Goal: Information Seeking & Learning: Find specific fact

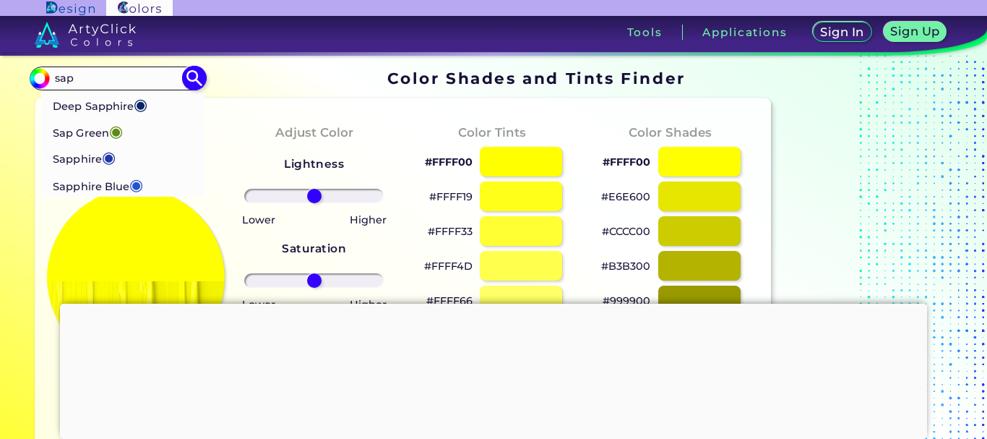
type input "sap"
click at [90, 157] on p "Sapphire ◉" at bounding box center [84, 157] width 63 height 27
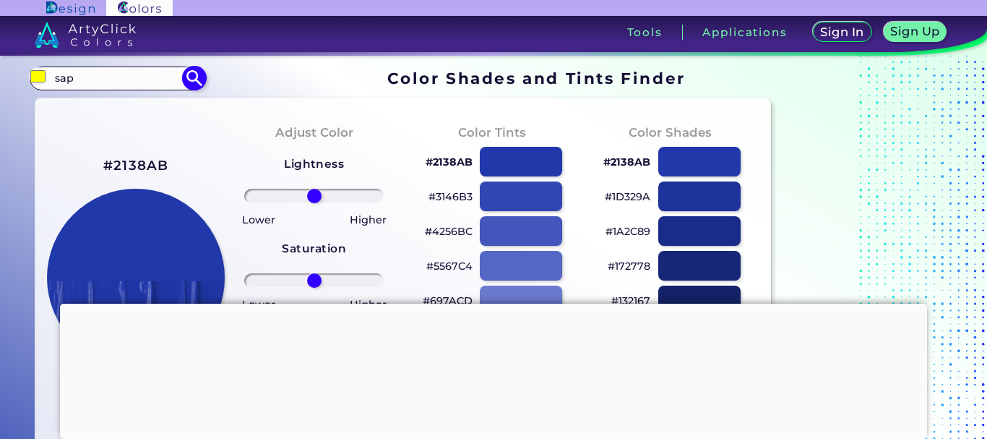
type input "#2138ab"
drag, startPoint x: 133, startPoint y: 164, endPoint x: 116, endPoint y: 138, distance: 31.3
click at [116, 138] on div "#2138AB Sapphire Match: 100% Hue" at bounding box center [136, 306] width 178 height 393
copy h2 "2138AB"
click at [122, 74] on input "#2138AB" at bounding box center [117, 79] width 134 height 20
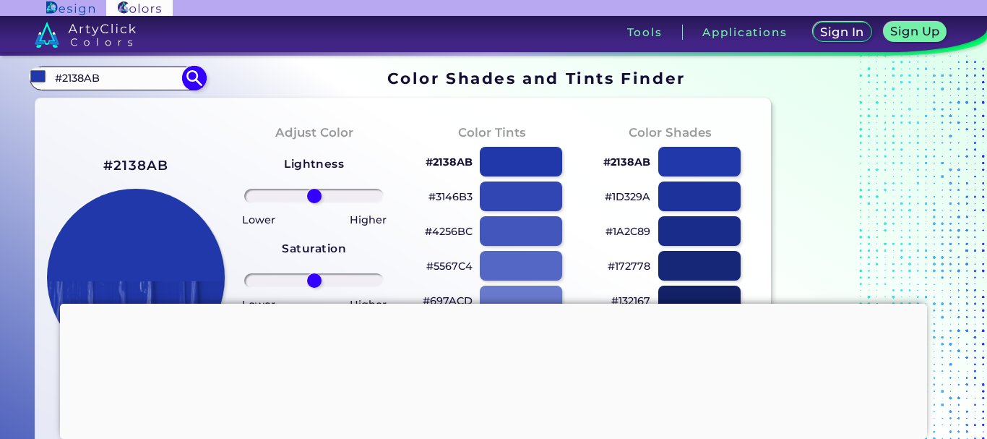
click at [122, 74] on input "#2138AB" at bounding box center [117, 79] width 134 height 20
type input "oc"
click at [126, 95] on li "Ocean ◉" at bounding box center [122, 103] width 163 height 27
type input "#017b92"
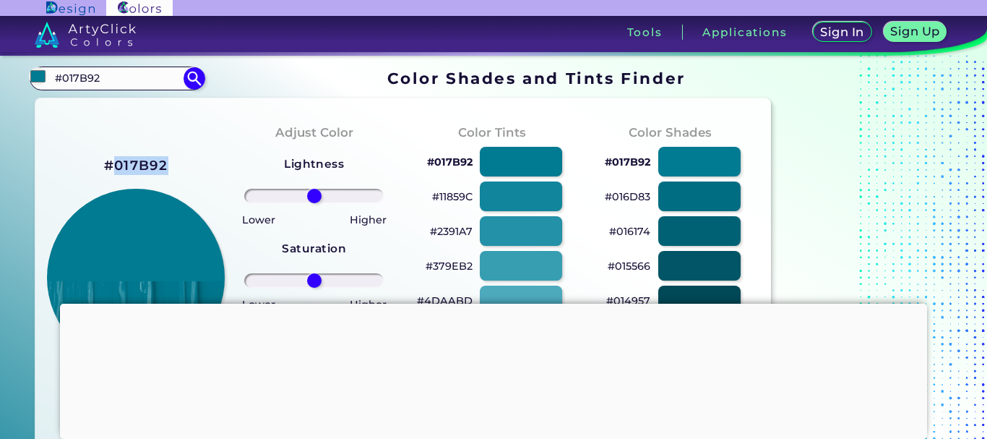
drag, startPoint x: 163, startPoint y: 162, endPoint x: 117, endPoint y: 150, distance: 47.7
click at [117, 150] on div "#017B92 Ocean Match: 100% Hue" at bounding box center [136, 306] width 178 height 393
drag, startPoint x: 132, startPoint y: 158, endPoint x: 169, endPoint y: 167, distance: 37.9
click at [168, 166] on div "#017B92 Ocean Match: 100% Hue" at bounding box center [136, 306] width 178 height 393
drag, startPoint x: 165, startPoint y: 165, endPoint x: 118, endPoint y: 150, distance: 49.4
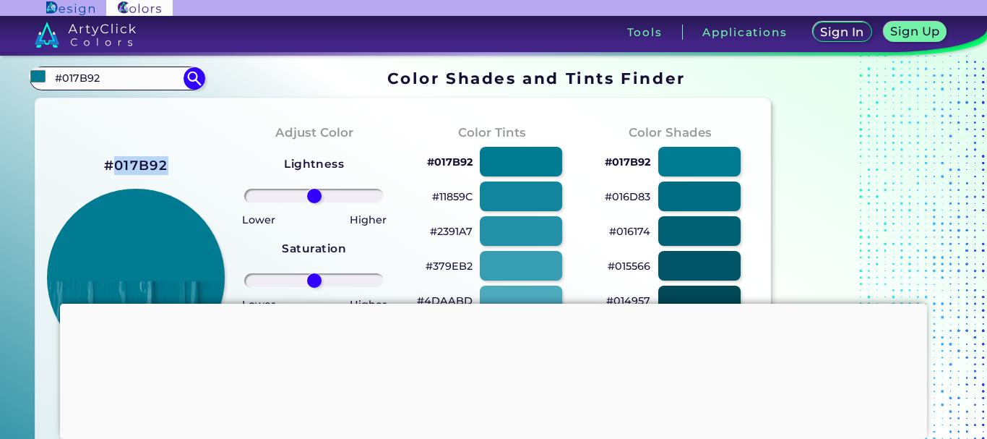
click at [118, 150] on div "#017B92 Ocean Match: 100% Hue" at bounding box center [136, 306] width 178 height 393
copy h2 "017B92"
click at [90, 87] on input "#017B92" at bounding box center [117, 79] width 134 height 20
click at [87, 77] on input "#017B92" at bounding box center [117, 79] width 134 height 20
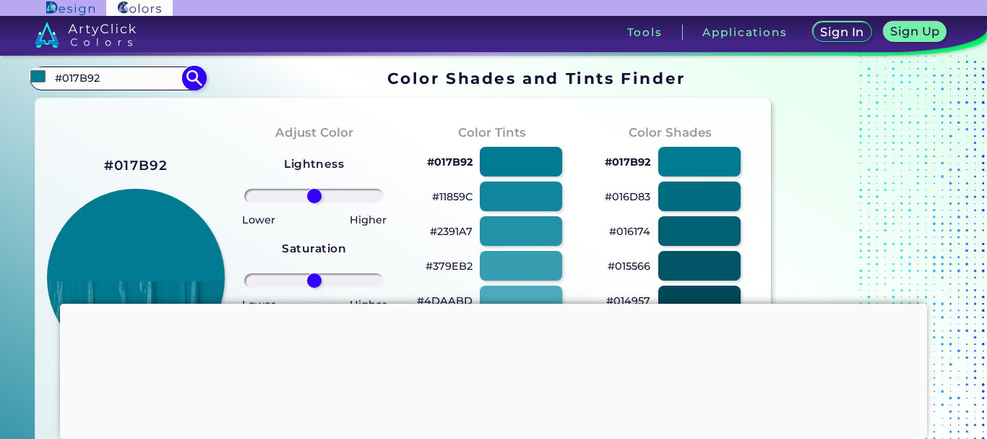
click at [110, 77] on input "#017B92" at bounding box center [117, 79] width 134 height 20
drag, startPoint x: 110, startPoint y: 77, endPoint x: 95, endPoint y: 91, distance: 20.5
click at [95, 91] on section "#017b92 #017B92 Ocean ◉ Ochre ◉ Acadia ◉ Acid Green ◉ Aero Blue ◉ Alabaster ◉ A…" at bounding box center [403, 78] width 747 height 28
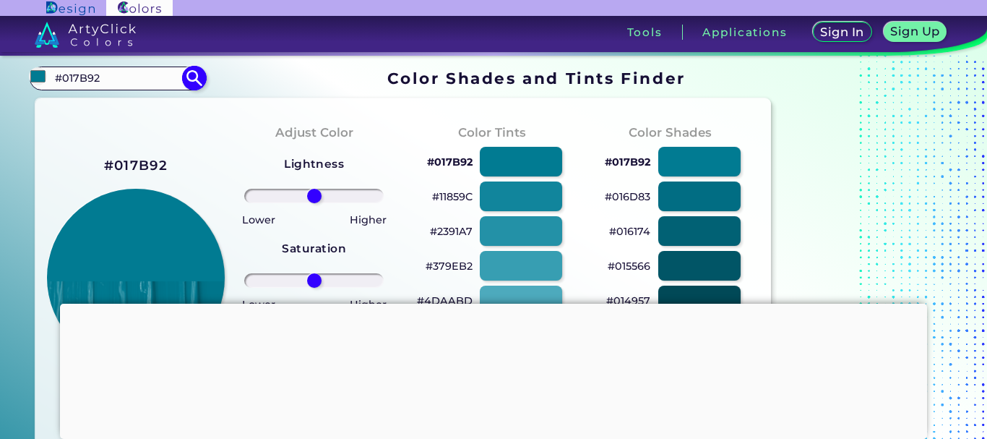
click at [105, 86] on input "#017B92" at bounding box center [117, 79] width 134 height 20
click at [104, 85] on input "#017B92" at bounding box center [117, 79] width 134 height 20
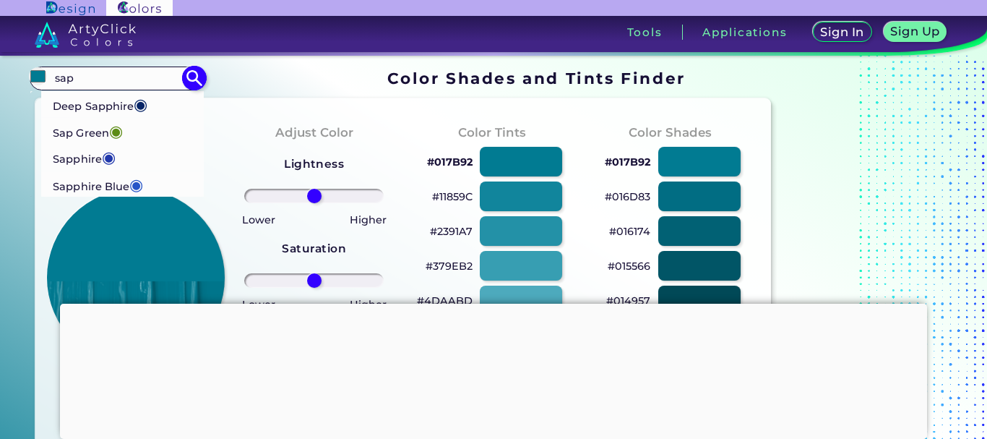
type input "sap"
click at [87, 162] on p "Sapphire ◉" at bounding box center [84, 157] width 63 height 27
type input "#2138ab"
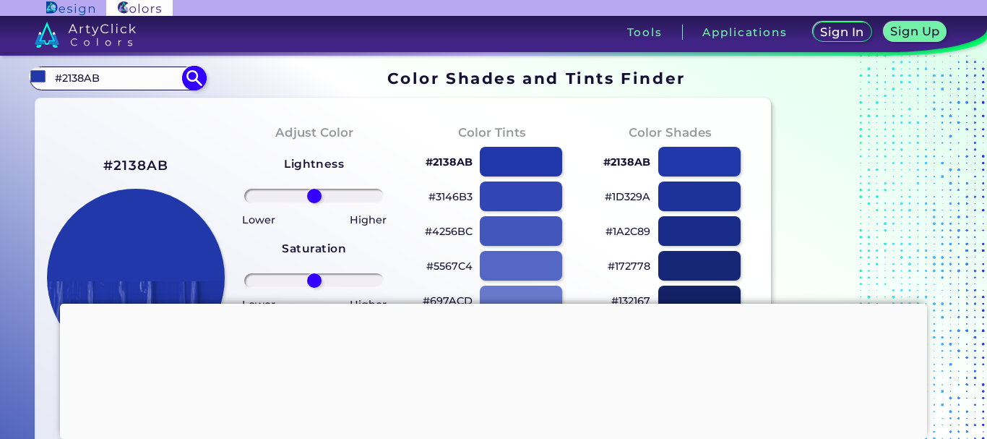
click at [101, 77] on input "#2138AB" at bounding box center [117, 79] width 134 height 20
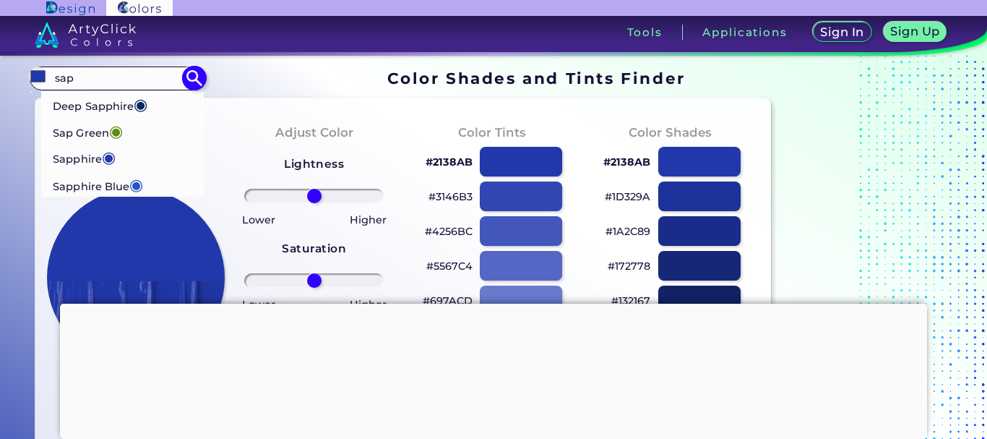
type input "sap"
drag, startPoint x: 111, startPoint y: 190, endPoint x: 100, endPoint y: 192, distance: 10.3
click at [110, 191] on p "Sapphire Blue ◉" at bounding box center [98, 184] width 90 height 27
type input "#2554c7"
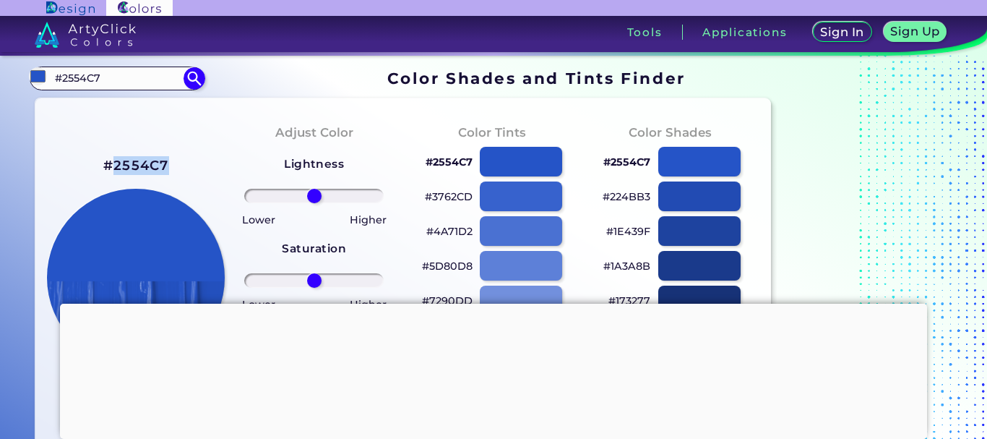
drag, startPoint x: 170, startPoint y: 168, endPoint x: 111, endPoint y: 156, distance: 60.4
click at [111, 156] on div "#2554C7 Sapphire Blue Match: 100% Hue" at bounding box center [136, 306] width 178 height 393
copy h2 "2554C7"
click at [95, 82] on input "#2554C7" at bounding box center [117, 79] width 134 height 20
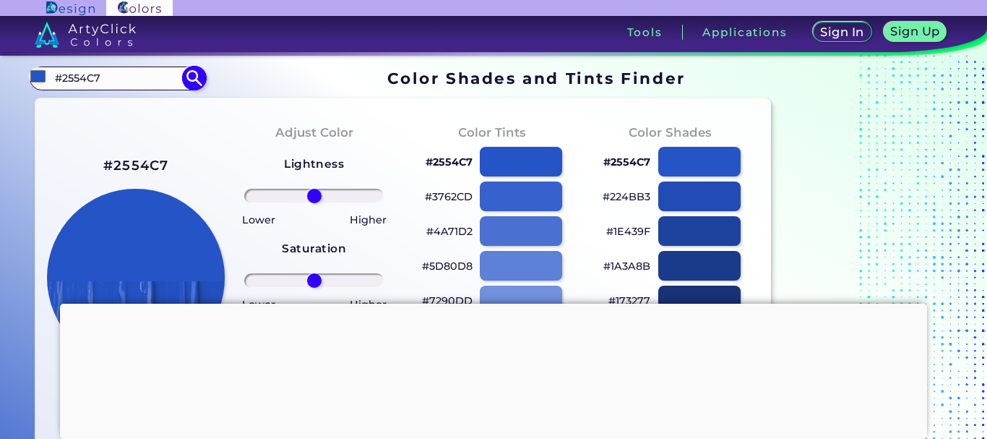
click at [95, 82] on input "#2554C7" at bounding box center [117, 79] width 134 height 20
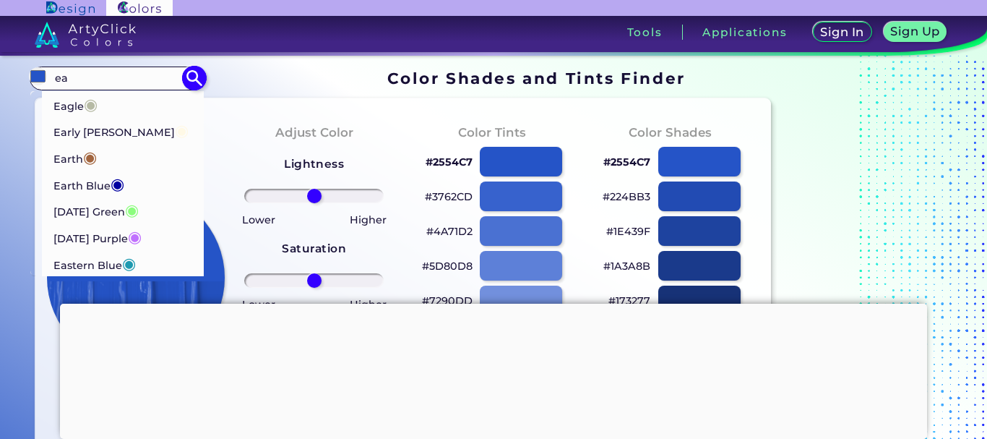
type input "e"
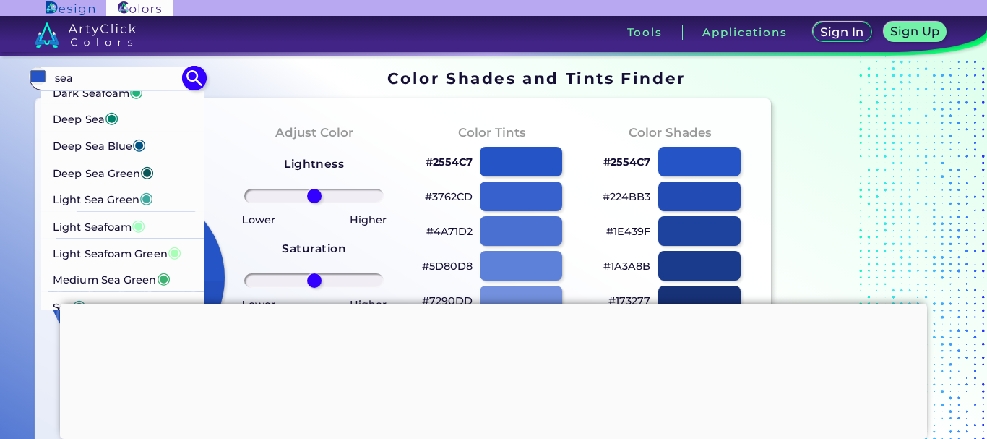
scroll to position [217, 0]
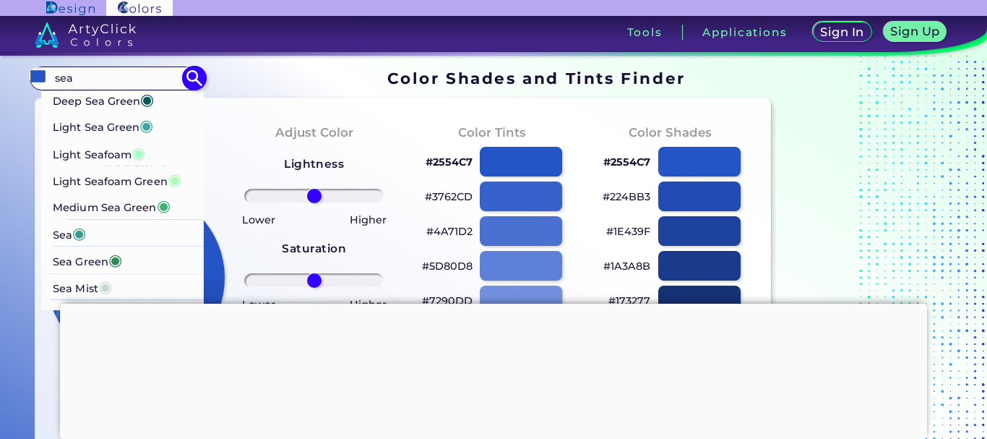
type input "sea"
click at [106, 228] on li "Sea ◉" at bounding box center [122, 232] width 163 height 27
type input "#3c9992"
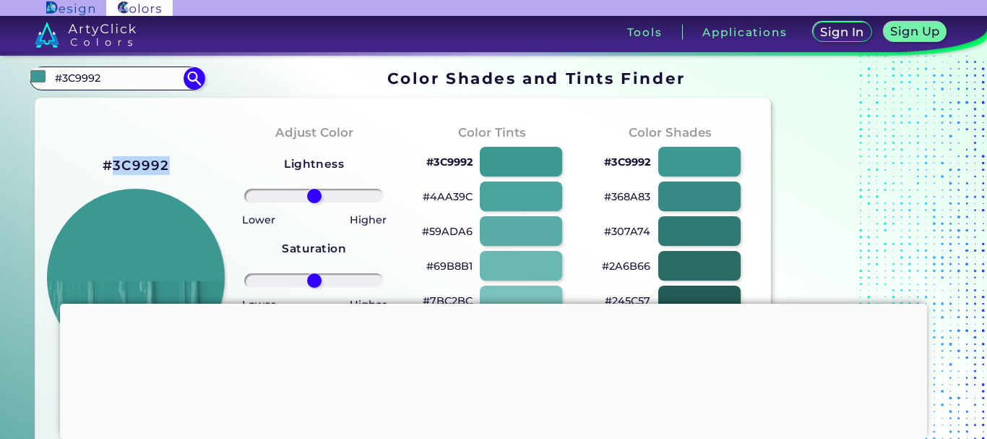
drag, startPoint x: 184, startPoint y: 163, endPoint x: 117, endPoint y: 128, distance: 76.0
click at [117, 128] on div "#3C9992 Sea Match: 100% Hue" at bounding box center [136, 306] width 178 height 393
copy h2 "3C9992"
click at [137, 76] on input "#3C9992" at bounding box center [117, 79] width 134 height 20
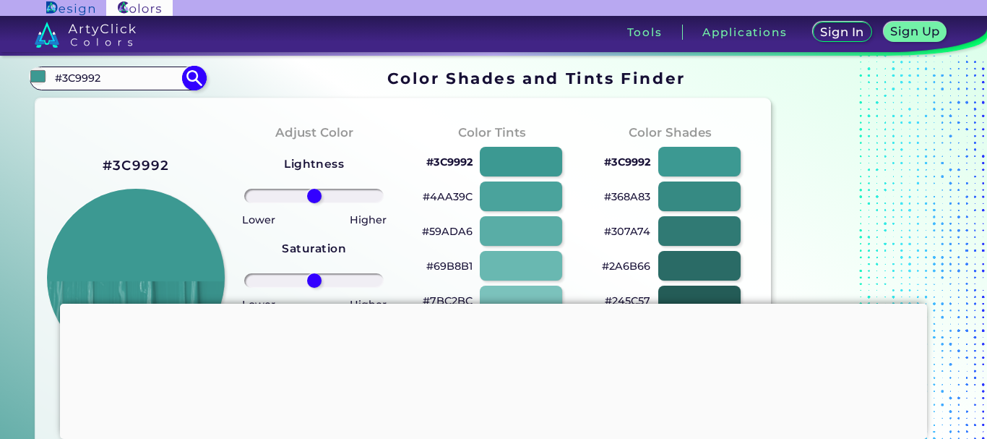
click at [137, 76] on input "#3C9992" at bounding box center [117, 79] width 134 height 20
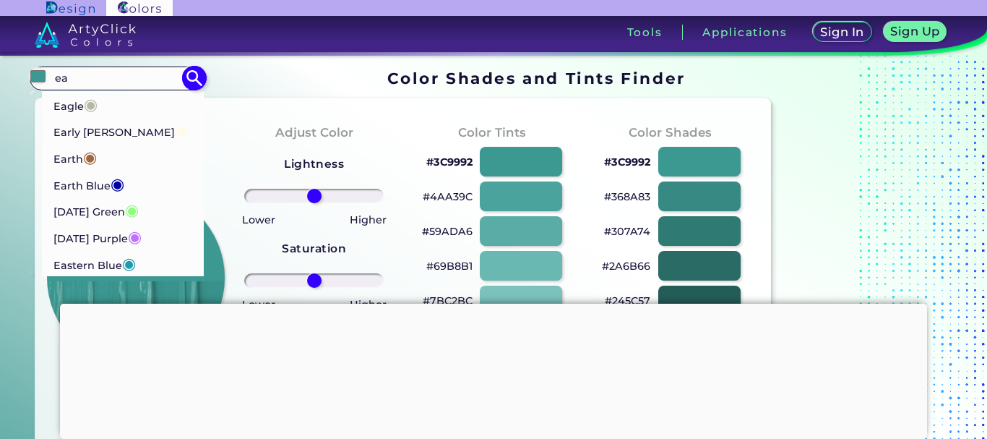
type input "e"
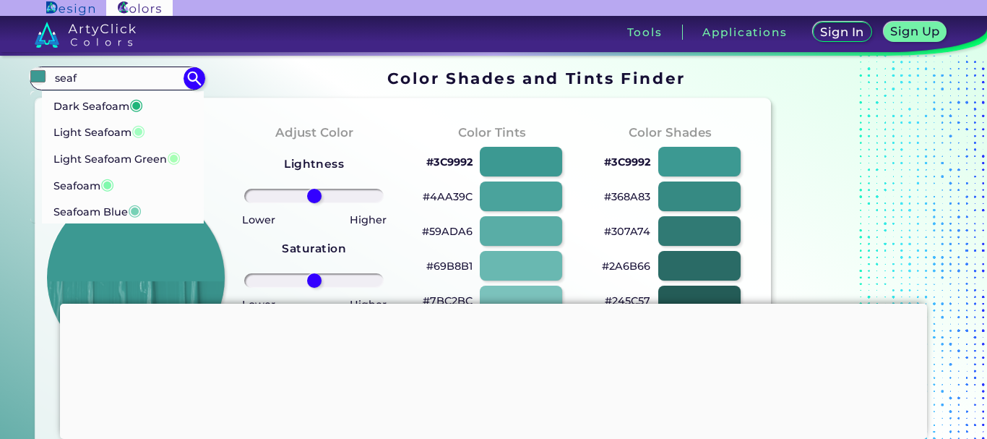
type input "seaf"
click at [95, 175] on p "Seafoam ◉" at bounding box center [83, 184] width 61 height 27
type input "#80f9ad"
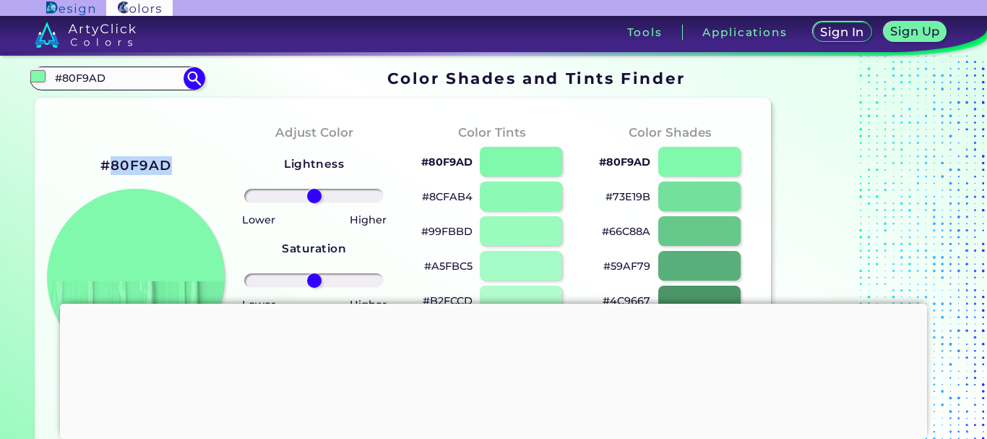
drag, startPoint x: 175, startPoint y: 167, endPoint x: 113, endPoint y: 141, distance: 67.4
click at [113, 141] on div "#80F9AD Seafoam Match: 100% Hue" at bounding box center [136, 306] width 178 height 393
copy h2 "80F9AD"
click at [112, 78] on input "#80F9AD" at bounding box center [117, 79] width 134 height 20
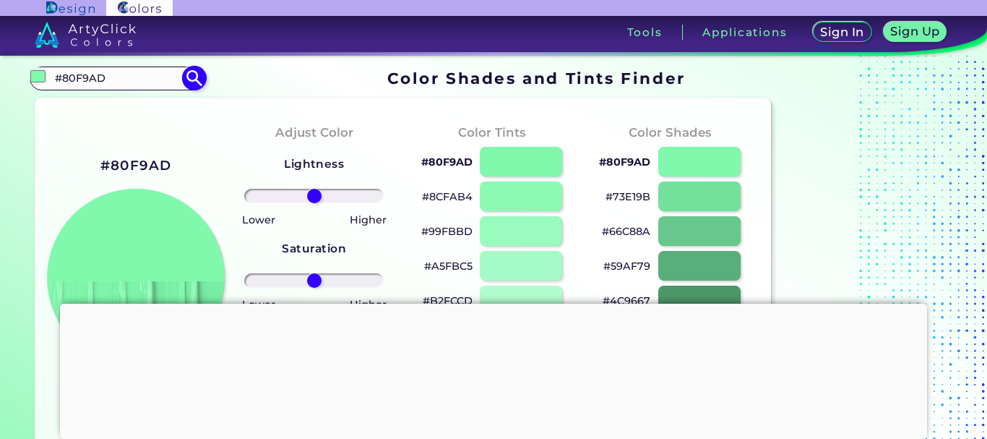
click at [112, 78] on input "#80F9AD" at bounding box center [117, 79] width 134 height 20
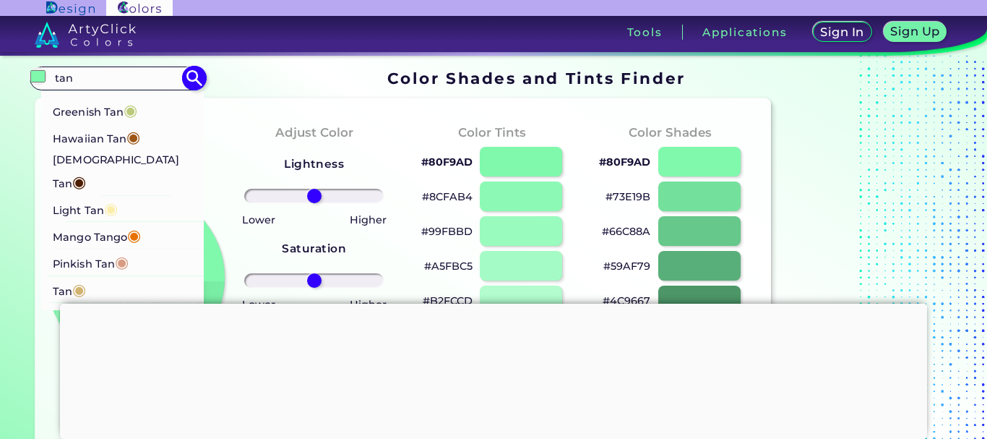
scroll to position [145, 0]
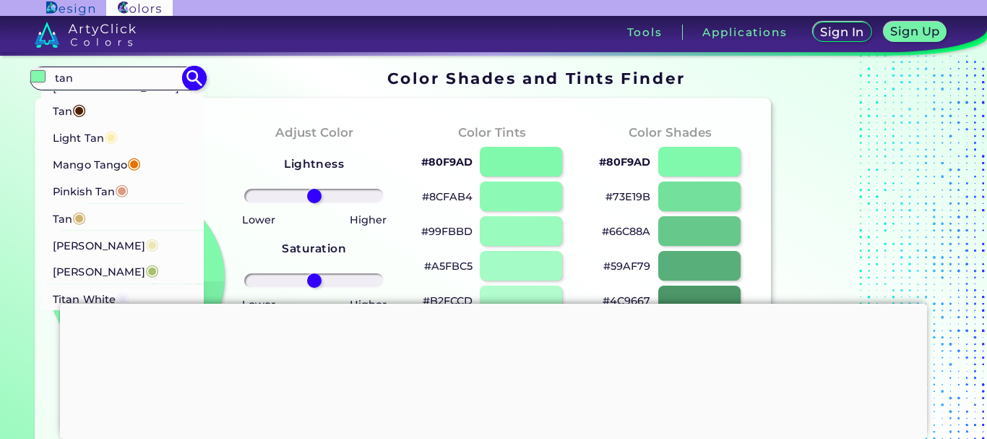
type input "tan"
click at [121, 150] on p "Mango Tango ◉" at bounding box center [97, 163] width 88 height 27
type input "#e77200"
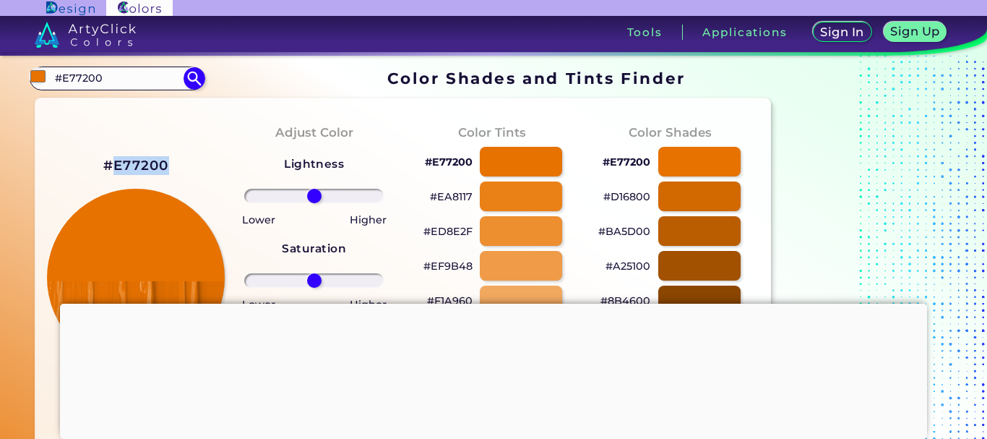
drag, startPoint x: 171, startPoint y: 159, endPoint x: 111, endPoint y: 147, distance: 61.2
click at [111, 147] on div "#E77200 Mango Tango Match: 100% Hue" at bounding box center [136, 306] width 178 height 393
copy h2 "E77200"
click at [92, 87] on input "#E77200" at bounding box center [117, 79] width 134 height 20
click at [90, 78] on input "#E77200" at bounding box center [117, 79] width 134 height 20
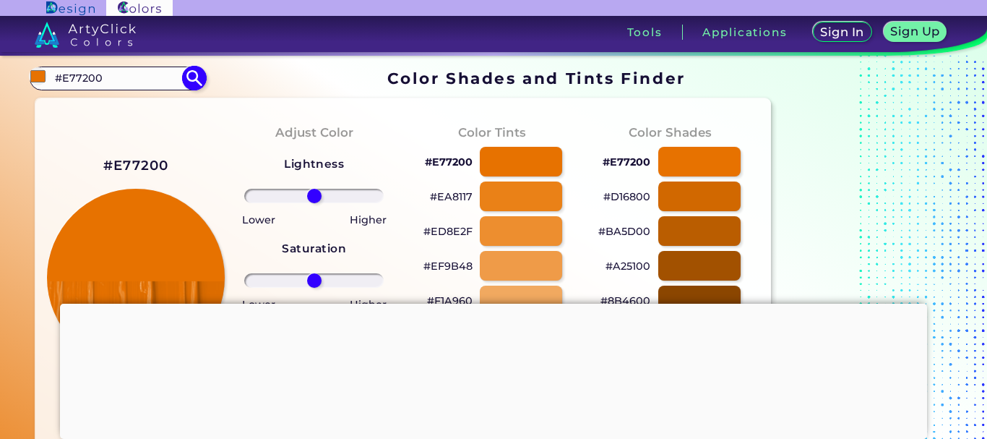
click at [90, 78] on input "#E77200" at bounding box center [117, 79] width 134 height 20
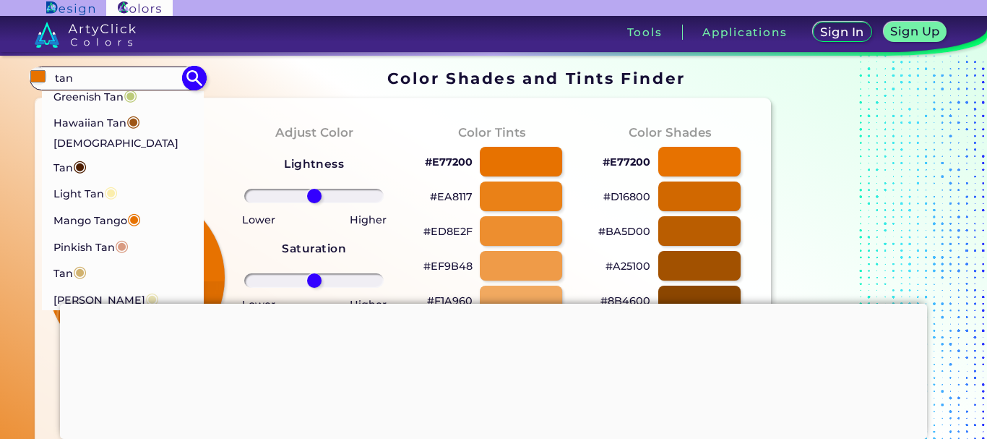
click at [131, 77] on input "tan" at bounding box center [117, 79] width 134 height 20
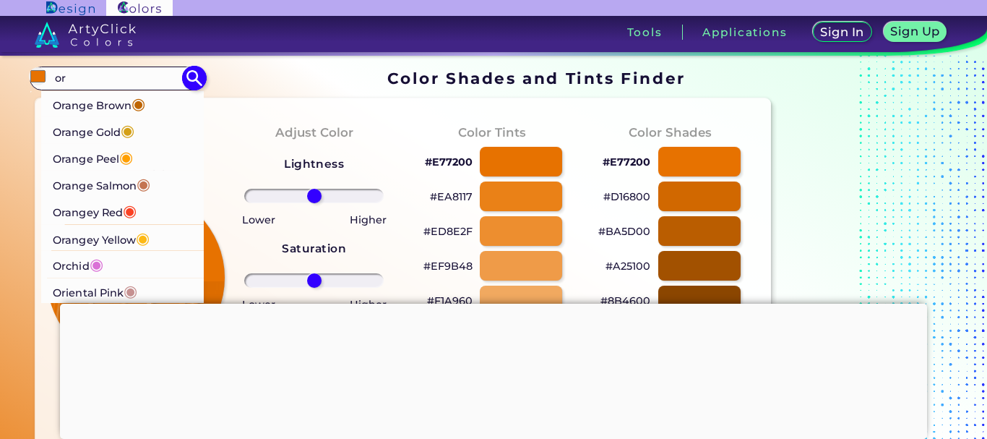
type input "or"
click at [90, 155] on p "Orange Peel ◉" at bounding box center [93, 156] width 80 height 27
type input "#ff9f00"
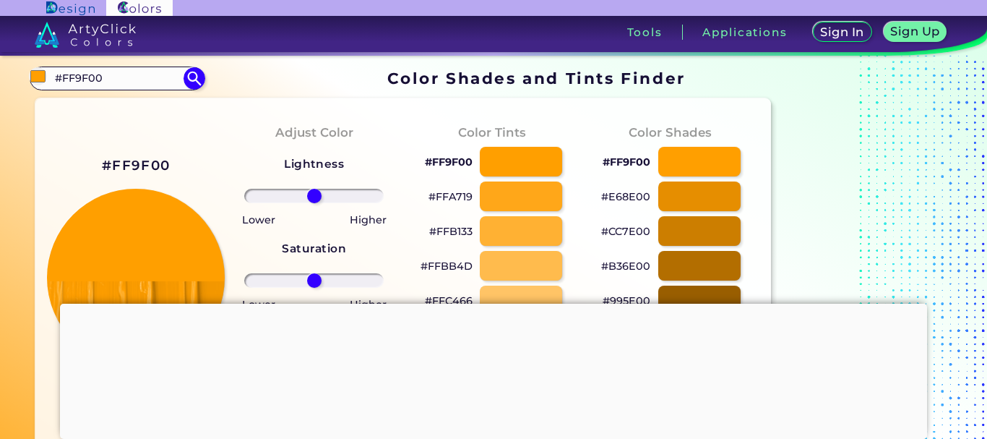
click at [134, 158] on h2 "#FF9F00" at bounding box center [136, 165] width 68 height 19
drag, startPoint x: 165, startPoint y: 165, endPoint x: 116, endPoint y: 147, distance: 51.7
click at [116, 147] on div "#FF9F00 Orange Peel Match: 100% Hue" at bounding box center [136, 306] width 178 height 393
copy h2 "FF9F00"
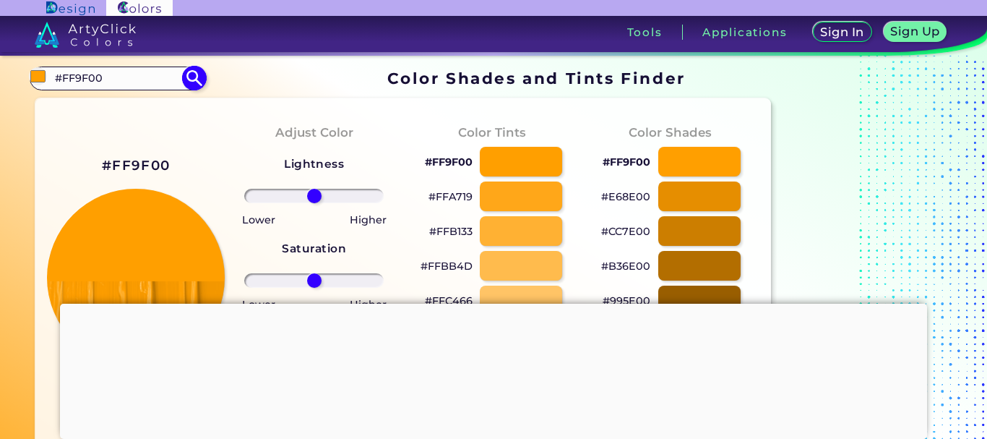
click at [96, 73] on input "#FF9F00" at bounding box center [117, 79] width 134 height 20
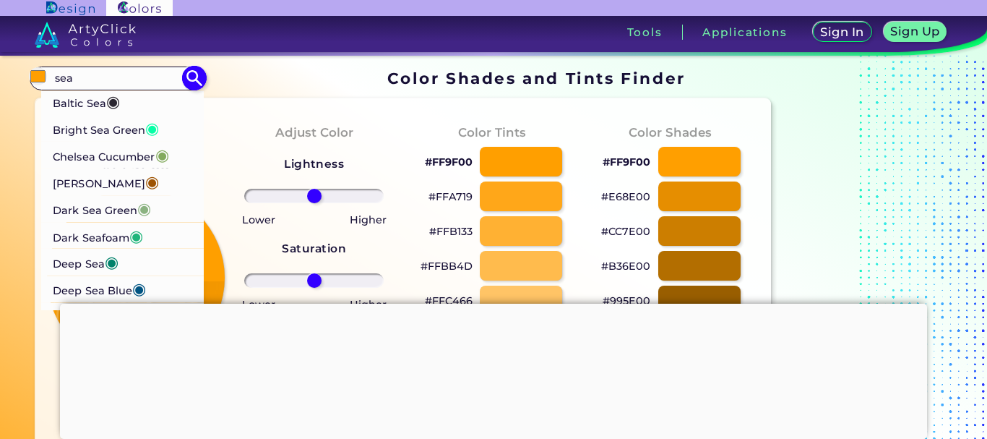
scroll to position [145, 0]
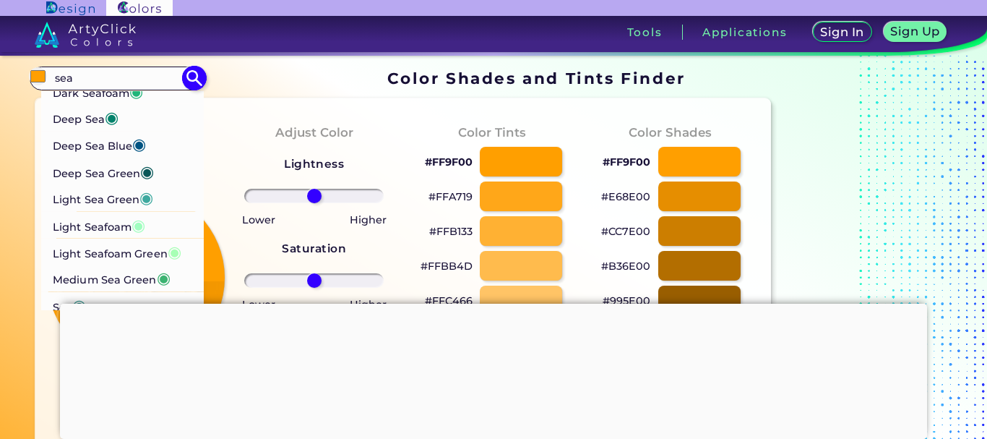
type input "sea"
click at [131, 145] on p "Deep Sea Blue ◉" at bounding box center [99, 144] width 93 height 27
type input "#015482"
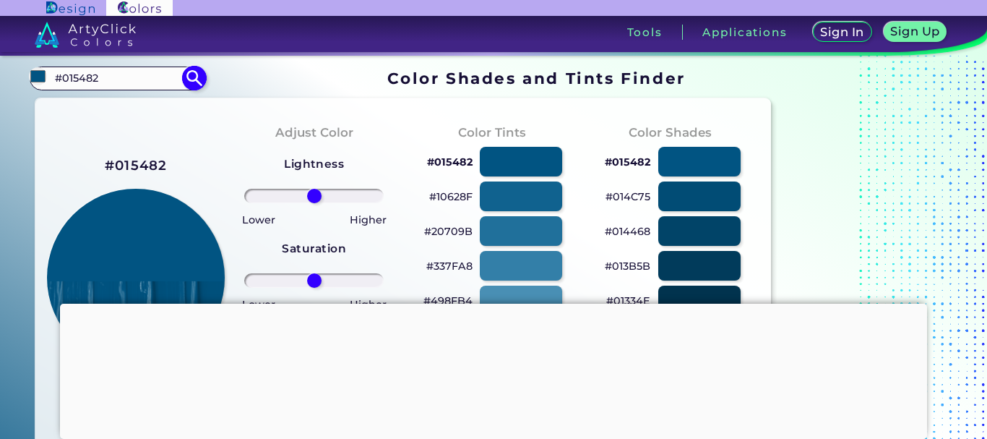
click at [105, 73] on input "#015482" at bounding box center [117, 79] width 134 height 20
drag, startPoint x: 145, startPoint y: 153, endPoint x: 119, endPoint y: 145, distance: 27.9
click at [119, 145] on div "#015482 Deep Sea Blue Match: 100% Hue" at bounding box center [136, 306] width 178 height 393
copy h2 "015482"
click at [82, 72] on input "#015482" at bounding box center [117, 79] width 134 height 20
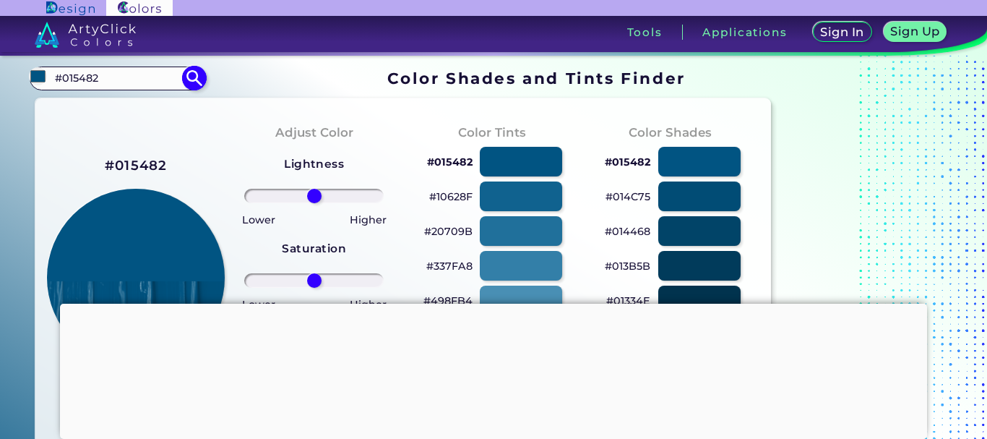
click at [82, 72] on input "#015482" at bounding box center [117, 79] width 134 height 20
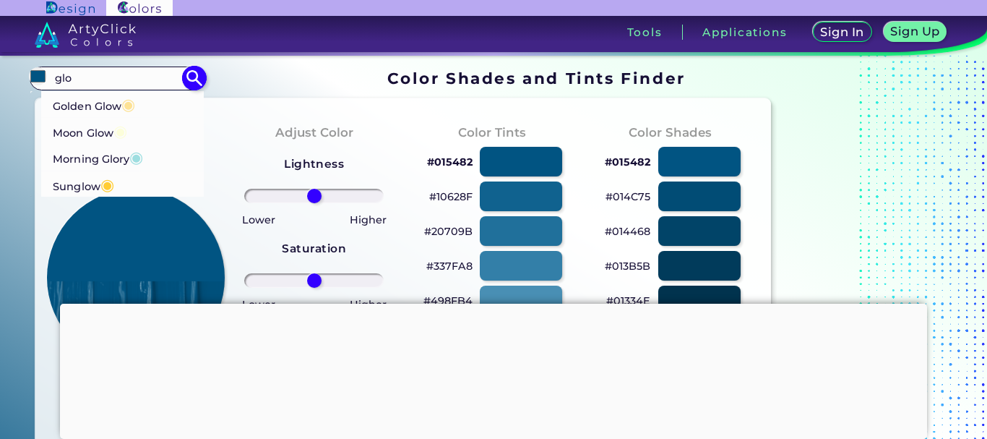
type input "glo"
click at [138, 187] on li "Sunglow ◉" at bounding box center [122, 184] width 163 height 27
type input "#ffcc33"
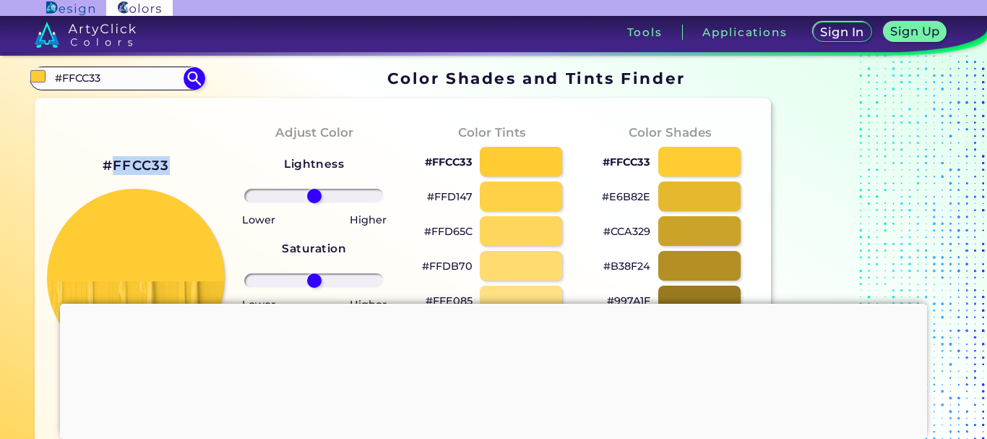
drag, startPoint x: 178, startPoint y: 162, endPoint x: 115, endPoint y: 145, distance: 65.0
click at [115, 145] on div "#FFCC33 Sunglow Match: 100% Hue" at bounding box center [136, 306] width 178 height 393
copy h2 "FFCC33"
click at [85, 76] on input "#FFCC33" at bounding box center [117, 79] width 134 height 20
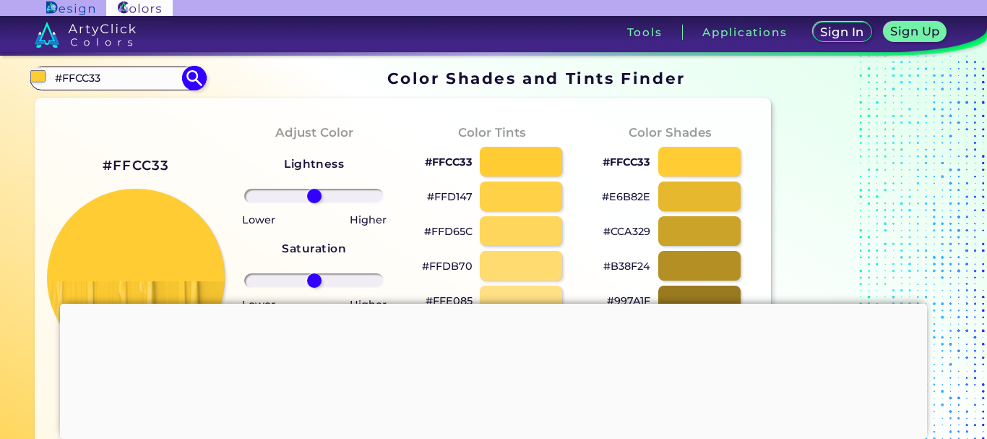
click at [85, 76] on input "#FFCC33" at bounding box center [117, 79] width 134 height 20
click at [111, 74] on input "volcanic red" at bounding box center [117, 79] width 134 height 20
click at [108, 79] on input "volcanic red" at bounding box center [117, 79] width 134 height 20
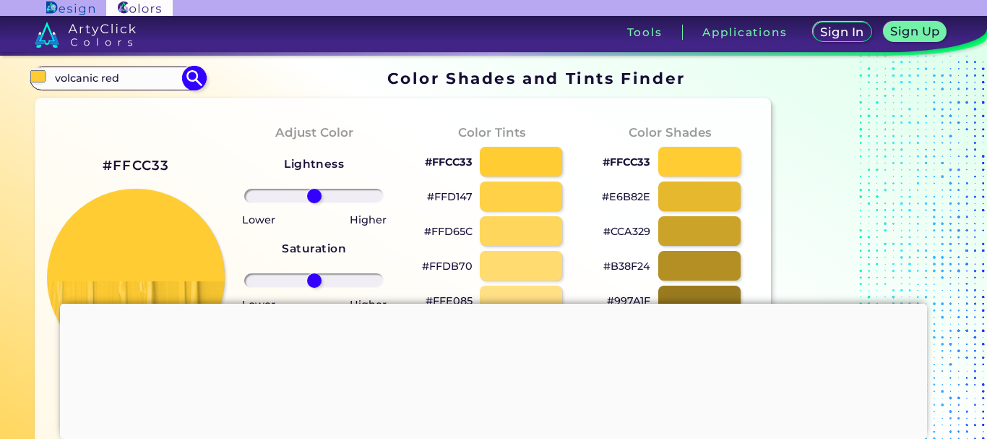
click at [108, 79] on input "volcanic red" at bounding box center [117, 79] width 134 height 20
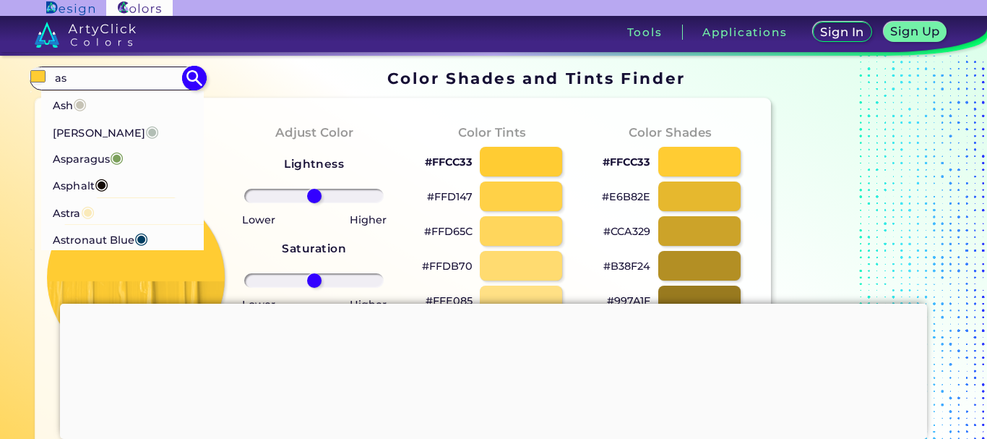
scroll to position [1, 0]
type input "as"
click at [98, 111] on li "Ash ◉" at bounding box center [122, 102] width 163 height 27
type input "#c6c3b5"
type input "#C6C3B5"
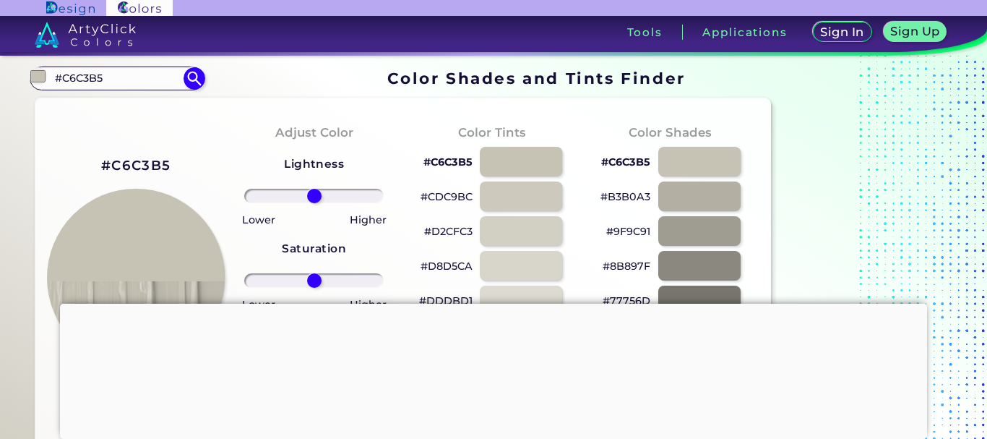
click at [494, 303] on div at bounding box center [493, 303] width 867 height 0
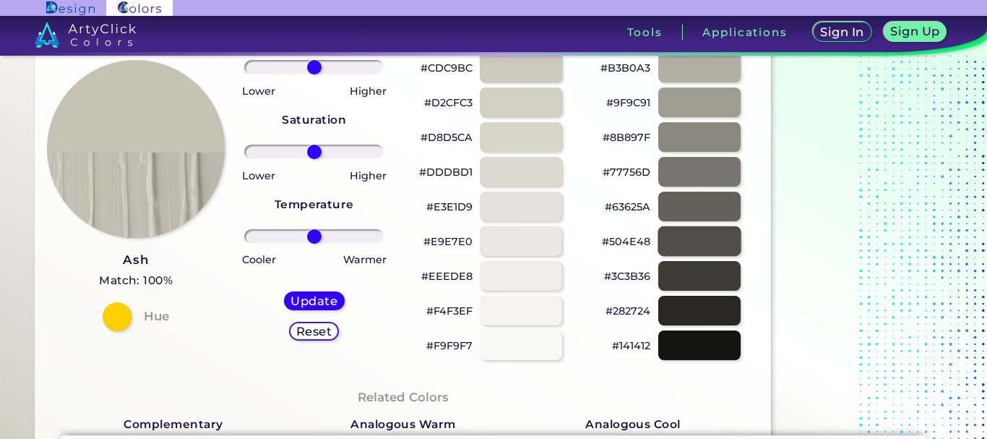
scroll to position [145, 0]
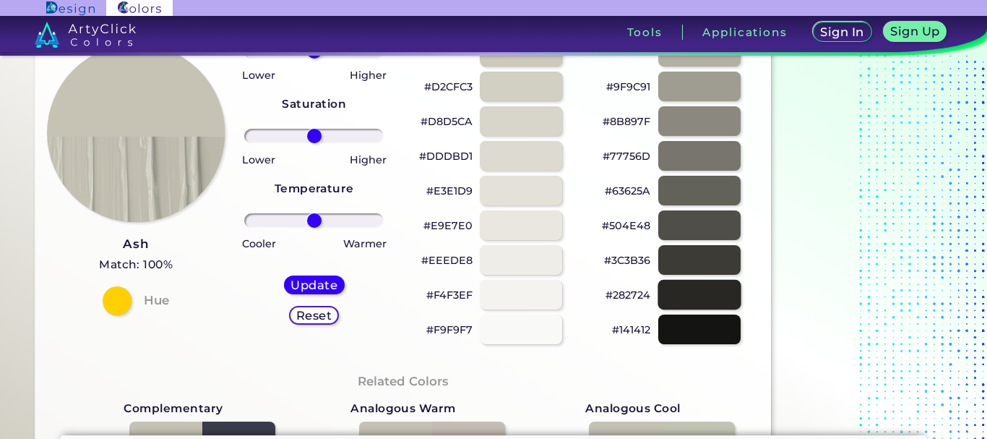
click at [692, 295] on div at bounding box center [699, 295] width 83 height 30
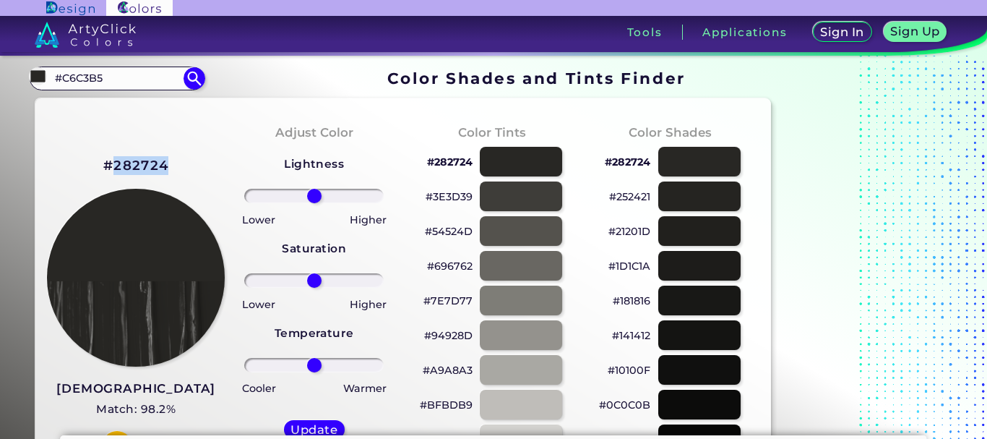
drag, startPoint x: 169, startPoint y: 166, endPoint x: 114, endPoint y: 143, distance: 59.6
click at [114, 143] on div "#282724 Zeus Match: 98.2% Hue" at bounding box center [136, 306] width 178 height 393
copy h2 "282724"
click at [263, 117] on div "Adjust Color Lightness Saturation Temperature Lower Higher Lower Higher Cooler …" at bounding box center [314, 306] width 178 height 393
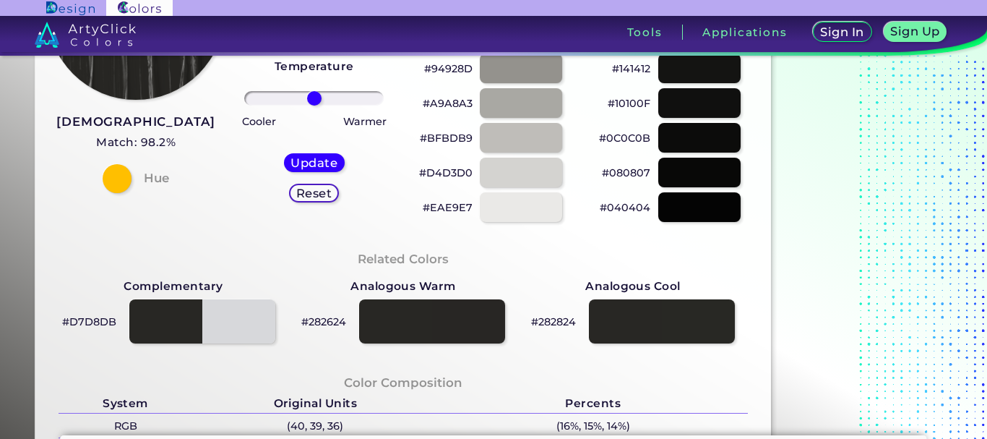
scroll to position [289, 0]
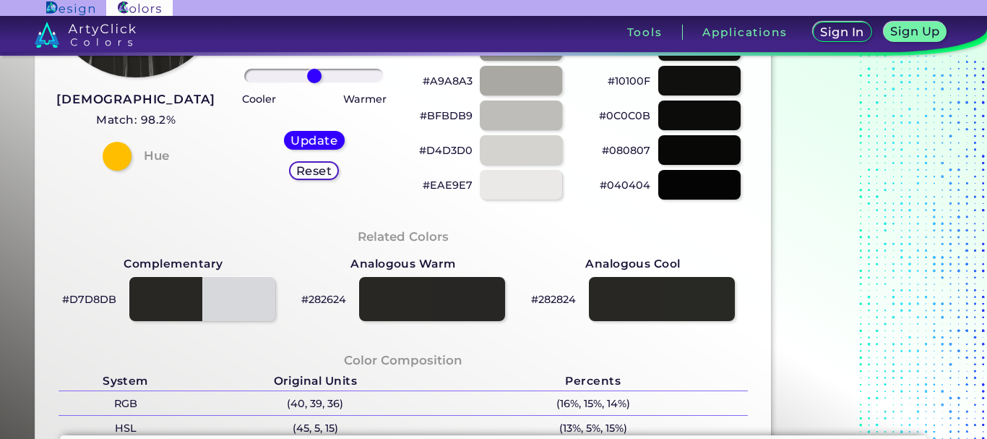
click at [316, 171] on h5 "Reset" at bounding box center [314, 170] width 33 height 11
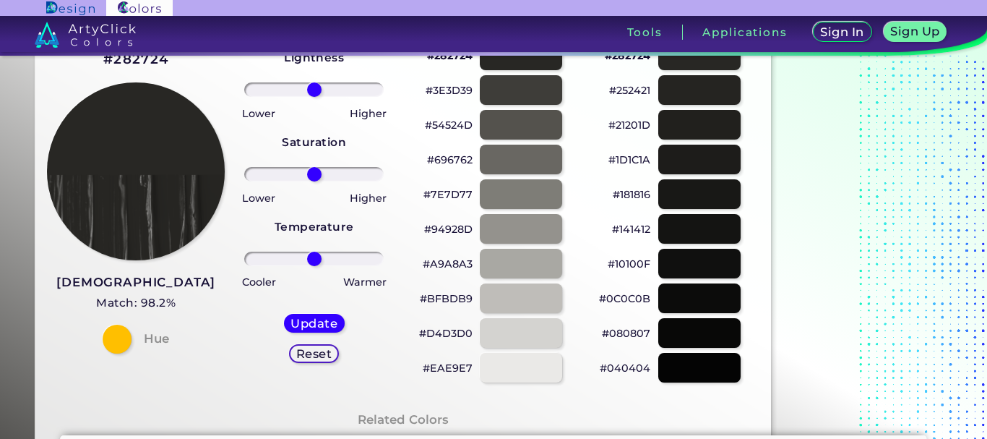
scroll to position [72, 0]
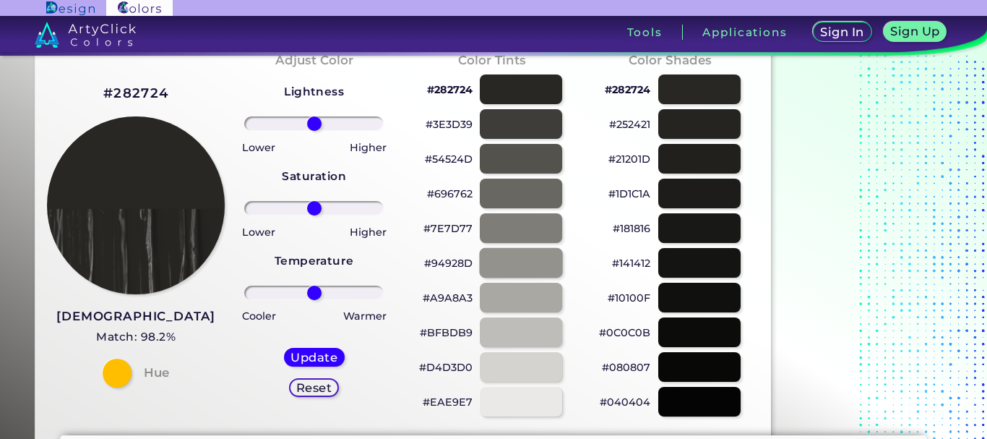
click at [514, 250] on div at bounding box center [520, 263] width 83 height 30
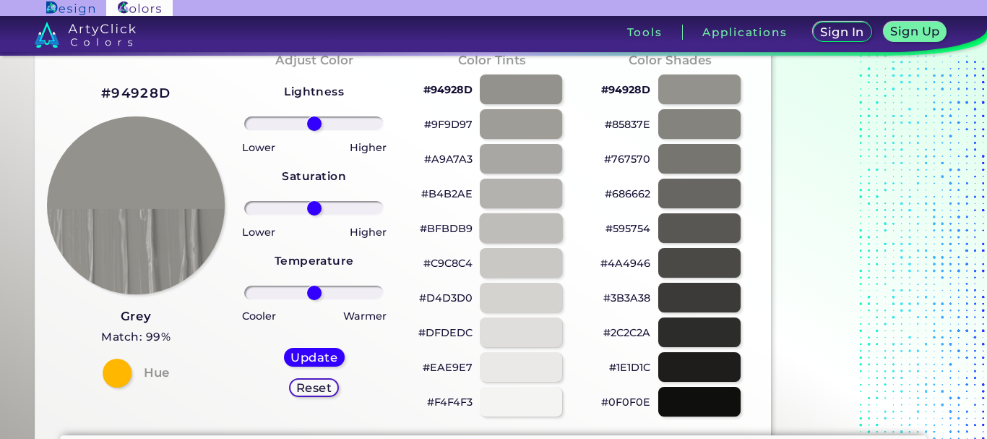
click at [517, 224] on div at bounding box center [520, 228] width 83 height 30
type input "#bfbdb9"
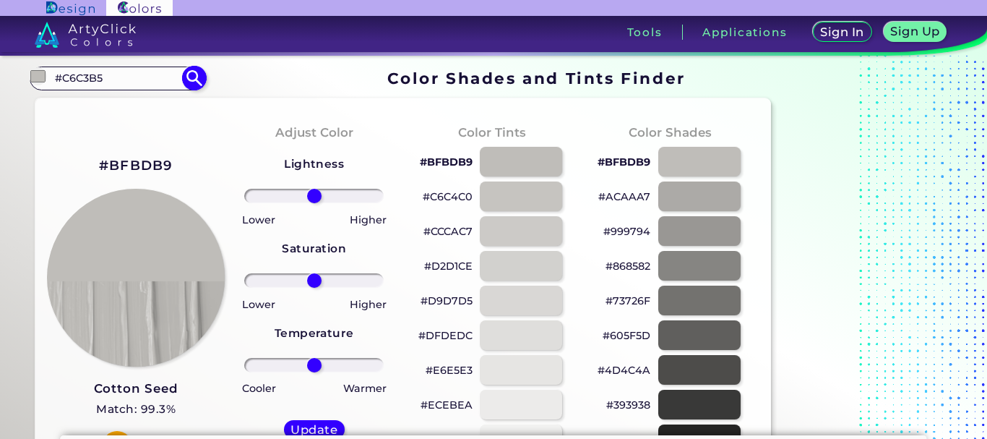
click at [77, 79] on input "#C6C3B5" at bounding box center [117, 79] width 134 height 20
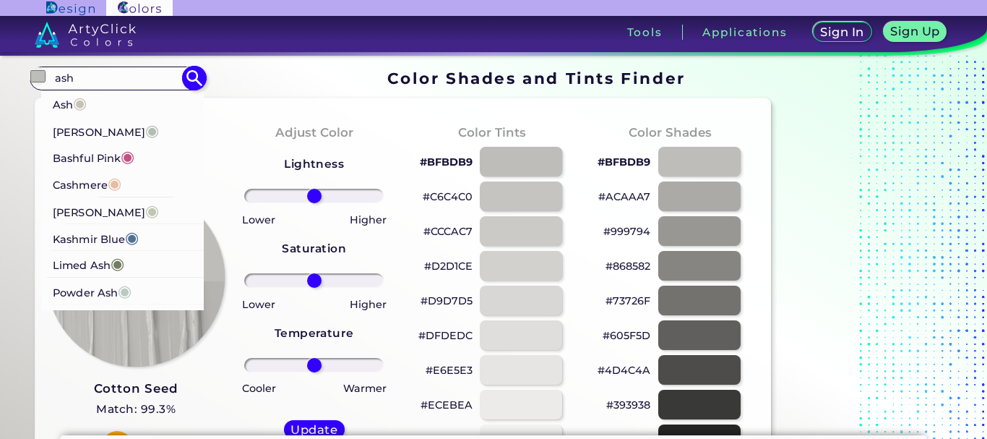
type input "ash"
click at [79, 100] on span "◉" at bounding box center [80, 102] width 14 height 19
type input "#c6c3b5"
type input "#C6C3B5"
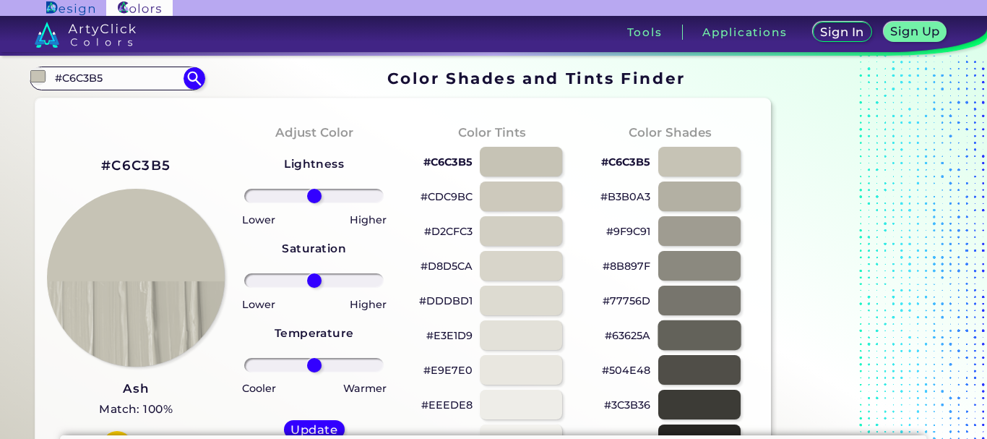
click at [686, 329] on div at bounding box center [699, 335] width 83 height 30
type input "#63625a"
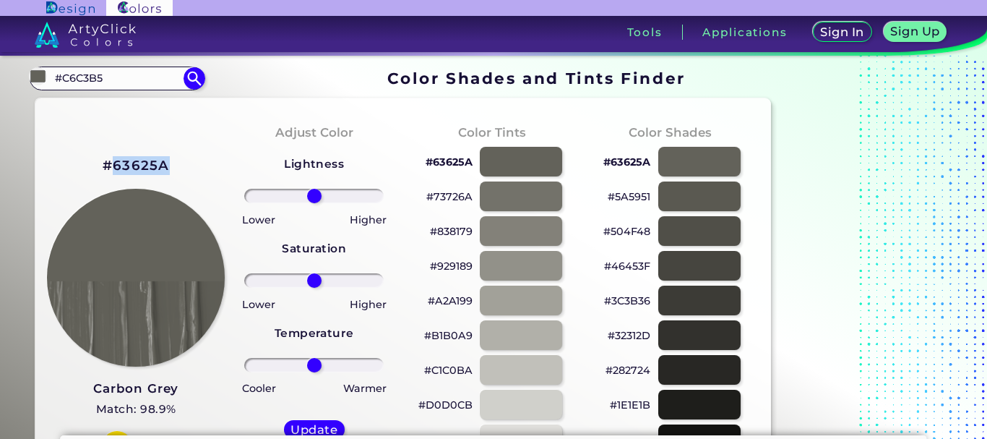
drag, startPoint x: 176, startPoint y: 174, endPoint x: 110, endPoint y: 148, distance: 70.7
click at [110, 148] on div "#63625A Carbon Grey Match: 98.9% Hue" at bounding box center [136, 306] width 178 height 393
click at [90, 86] on input "#C6C3B5" at bounding box center [117, 79] width 134 height 20
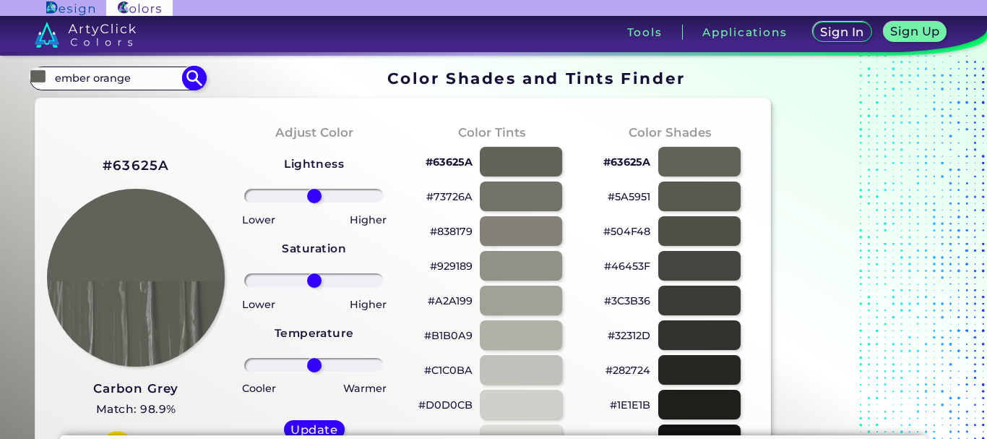
click at [77, 79] on input "ember orange" at bounding box center [117, 79] width 134 height 20
click at [82, 79] on input "ember orange" at bounding box center [117, 79] width 134 height 20
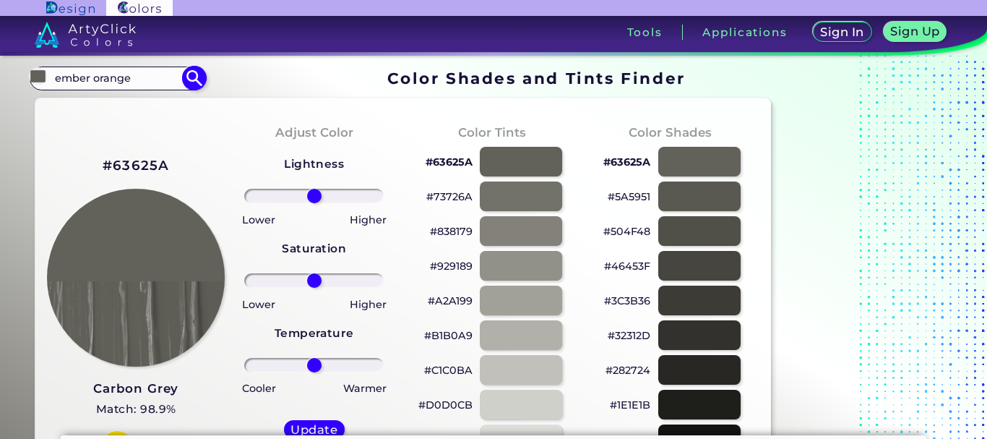
click at [82, 79] on input "ember orange" at bounding box center [117, 79] width 134 height 20
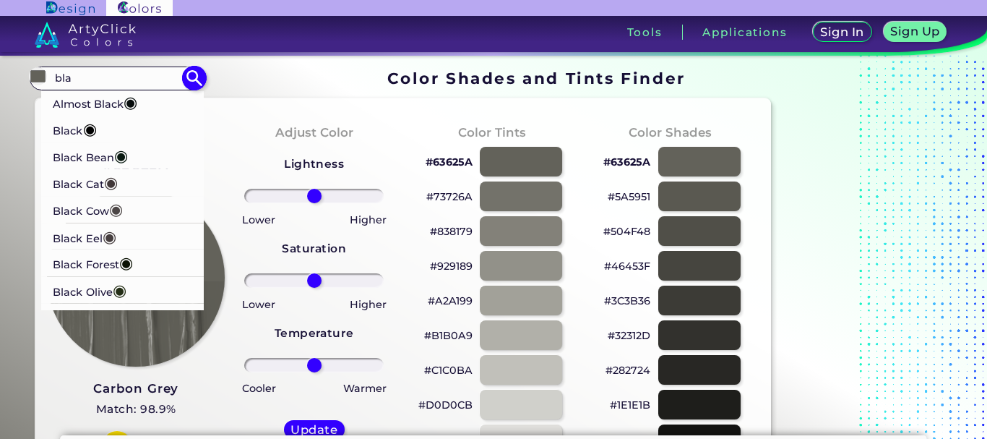
type input "bla"
click at [94, 173] on p "Black Cat ◉" at bounding box center [85, 181] width 65 height 27
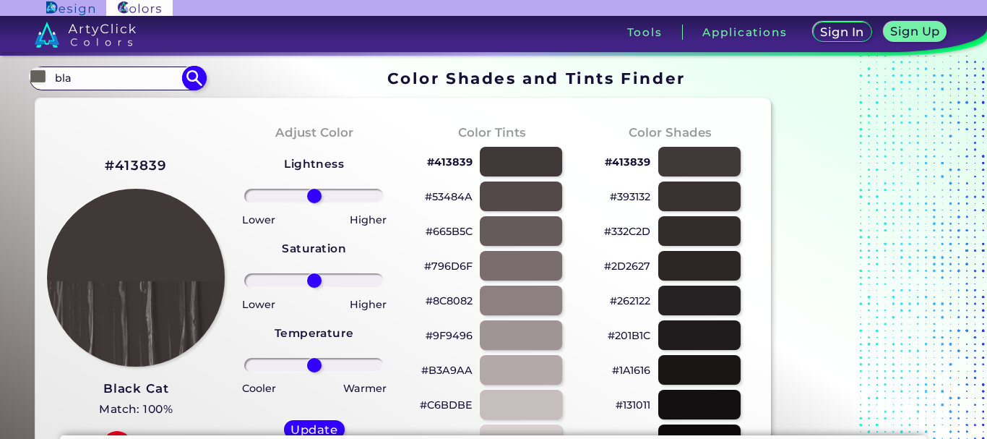
type input "#413839"
drag, startPoint x: 169, startPoint y: 162, endPoint x: 120, endPoint y: 148, distance: 51.0
click at [120, 148] on div "#413839 Black Cat Match: 100% Hue" at bounding box center [136, 306] width 178 height 393
click at [88, 87] on input "#413839" at bounding box center [117, 79] width 134 height 20
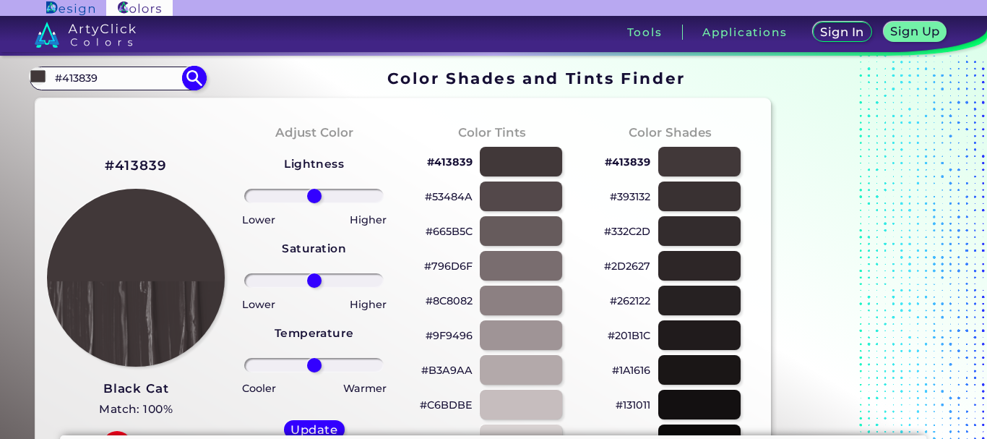
click at [88, 87] on input "#413839" at bounding box center [117, 79] width 134 height 20
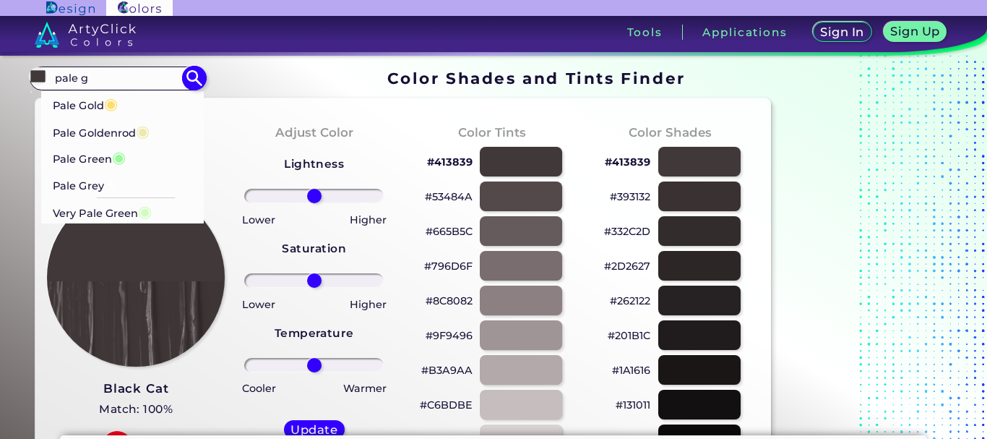
type input "pale g"
click at [121, 188] on li "Pale Grey ◉" at bounding box center [122, 184] width 163 height 27
type input "#fdfdfe"
type input "#FDFDFE"
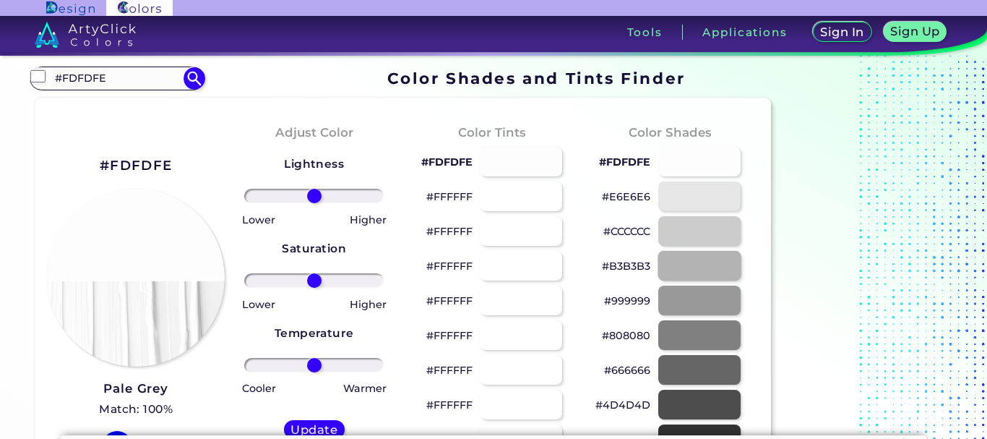
click at [688, 267] on div at bounding box center [699, 266] width 83 height 30
type input "#b3b3b3"
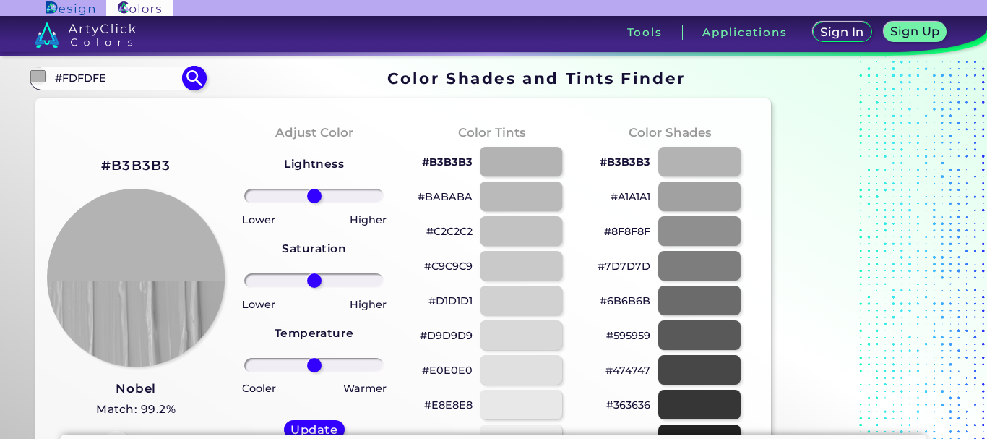
click at [98, 80] on input "#FDFDFE" at bounding box center [117, 79] width 134 height 20
type input "parch"
click at [98, 101] on p "Parchment ◉" at bounding box center [90, 103] width 74 height 27
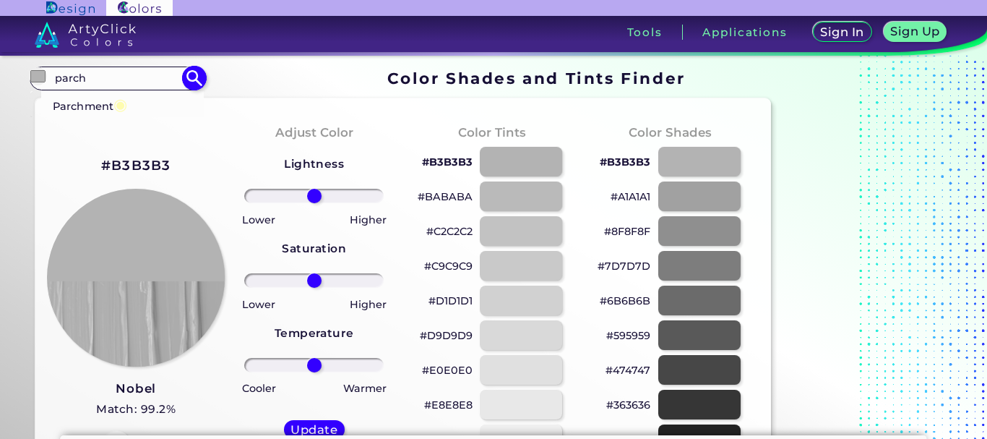
type input "#fefcaf"
type input "#FEFCAF"
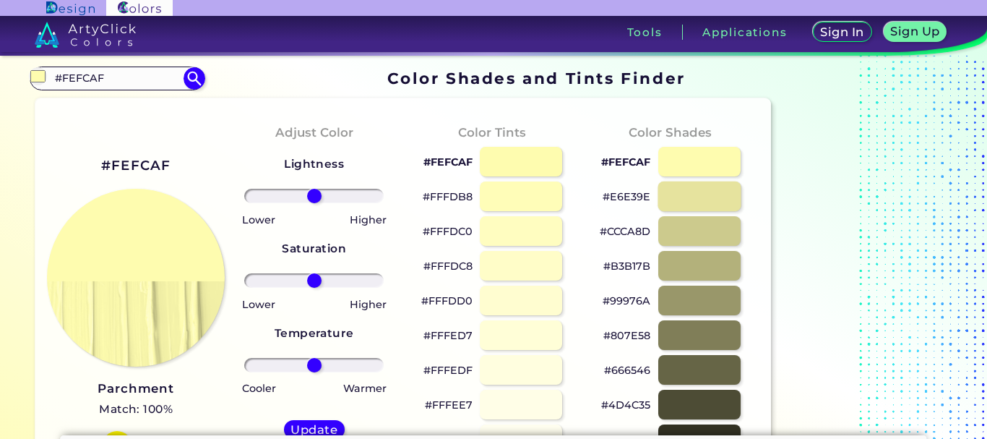
click at [684, 197] on div at bounding box center [699, 196] width 83 height 30
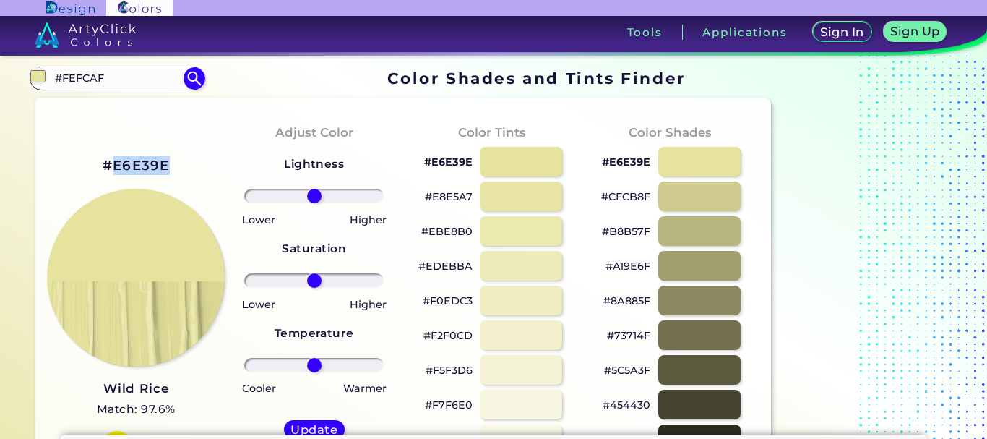
drag, startPoint x: 165, startPoint y: 171, endPoint x: 117, endPoint y: 160, distance: 49.6
click at [117, 160] on h2 "#E6E39E" at bounding box center [136, 165] width 67 height 19
drag, startPoint x: 165, startPoint y: 166, endPoint x: 111, endPoint y: 144, distance: 58.6
click at [111, 144] on div "#E6E39E Wild Rice Match: 97.6% Hue" at bounding box center [136, 306] width 178 height 393
click at [512, 269] on div at bounding box center [520, 266] width 83 height 30
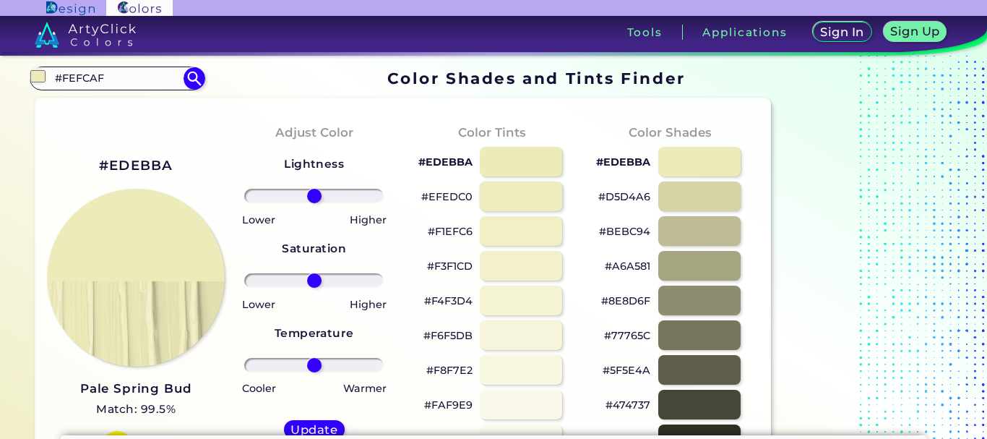
click at [523, 202] on div at bounding box center [520, 196] width 83 height 30
click at [692, 255] on div at bounding box center [699, 266] width 83 height 30
type input "#a8a686"
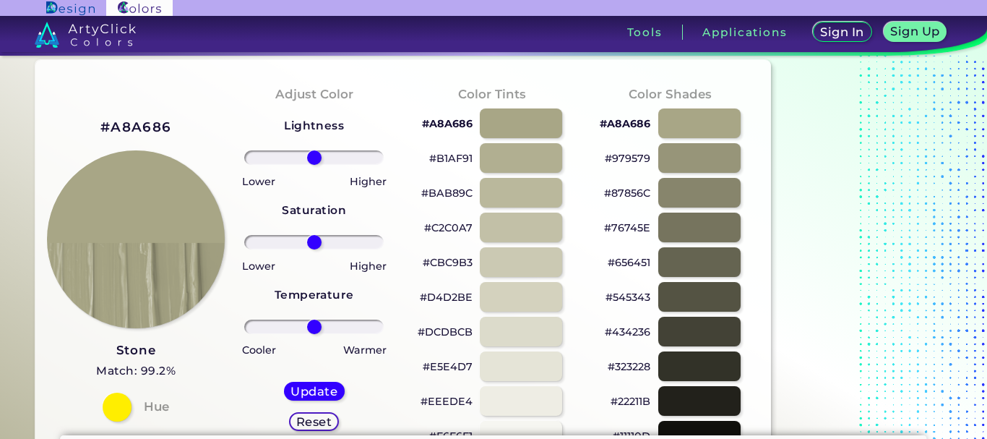
scroll to position [72, 0]
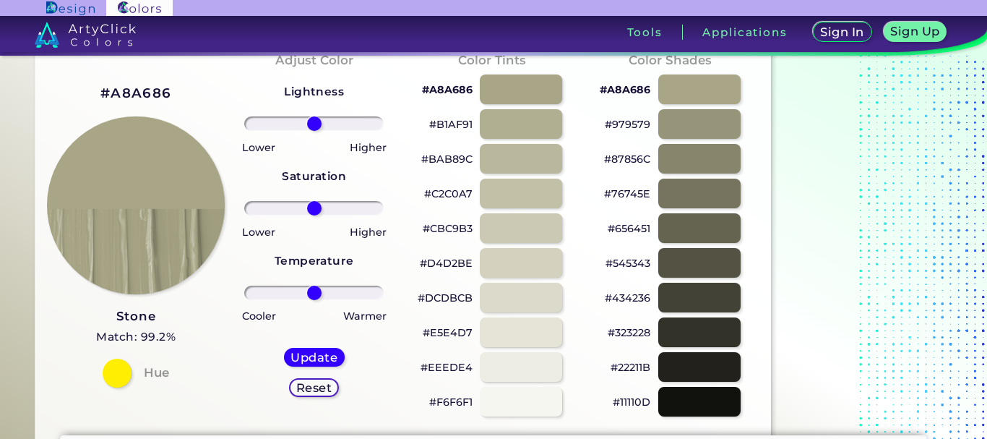
click at [322, 385] on h5 "Reset" at bounding box center [314, 387] width 33 height 11
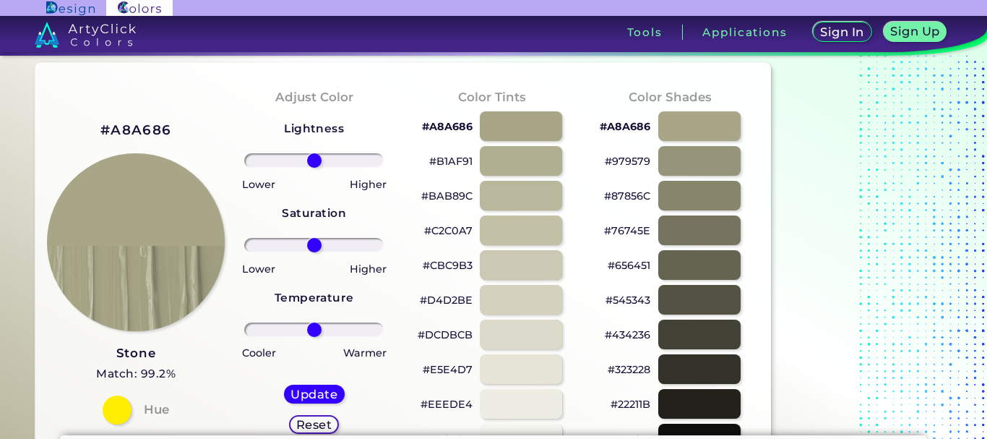
scroll to position [0, 0]
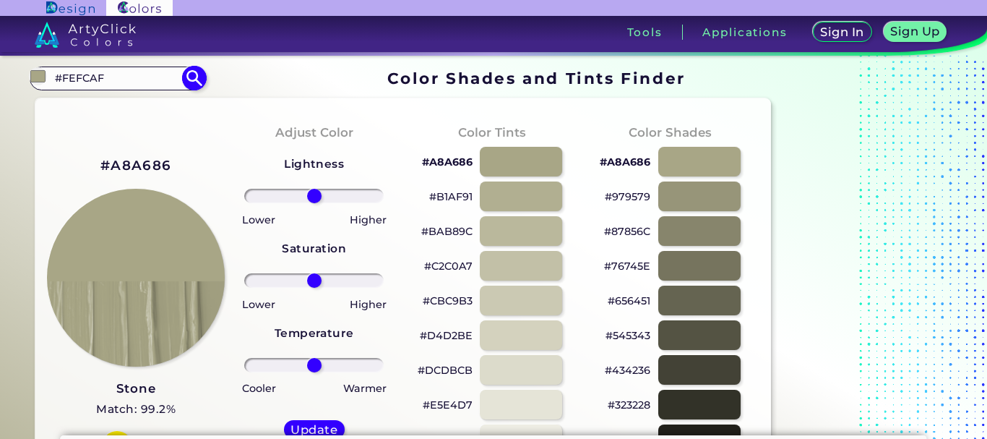
click at [129, 83] on input "#FEFCAF" at bounding box center [117, 79] width 134 height 20
click at [129, 82] on input "#FEFCAF" at bounding box center [117, 79] width 134 height 20
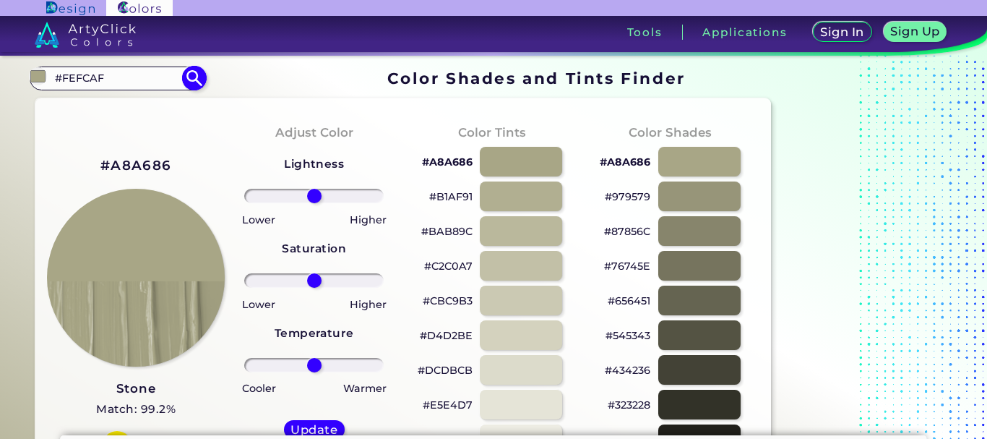
click at [129, 82] on input "#FEFCAF" at bounding box center [117, 79] width 134 height 20
type input "parch"
click at [139, 94] on li "Parchment ◉" at bounding box center [122, 103] width 163 height 27
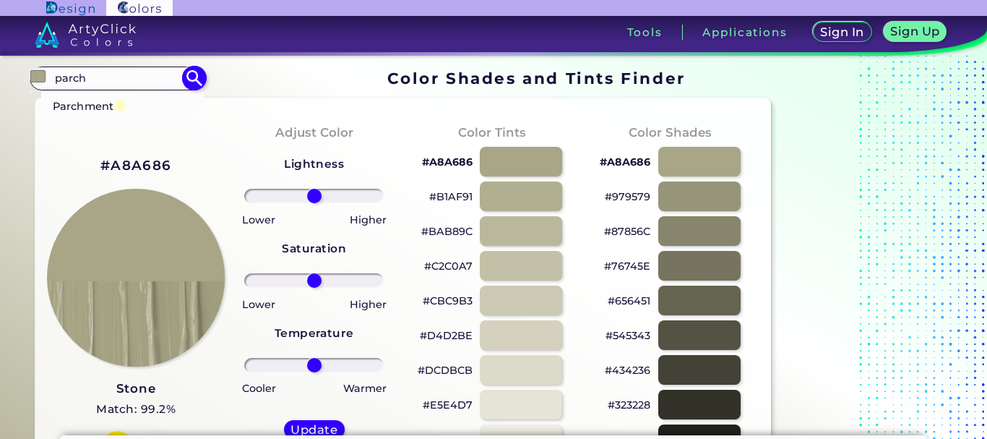
type input "#fefcaf"
type input "#FEFCAF"
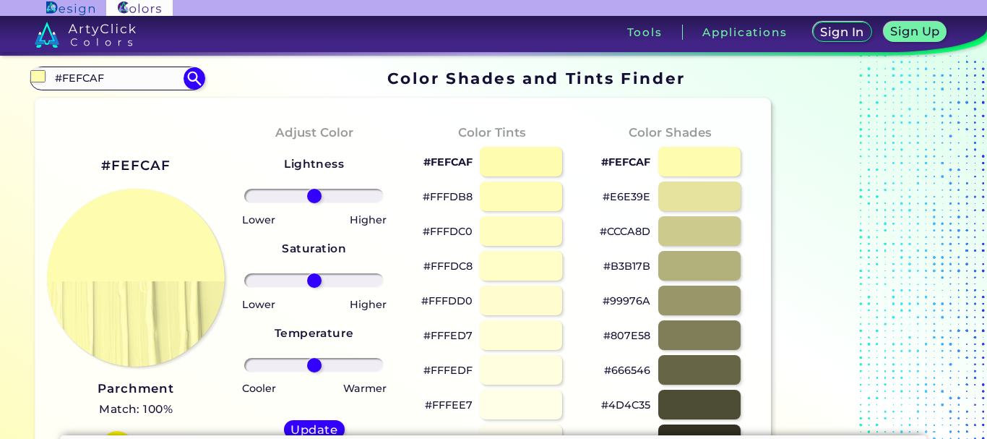
click at [516, 275] on div at bounding box center [520, 266] width 83 height 30
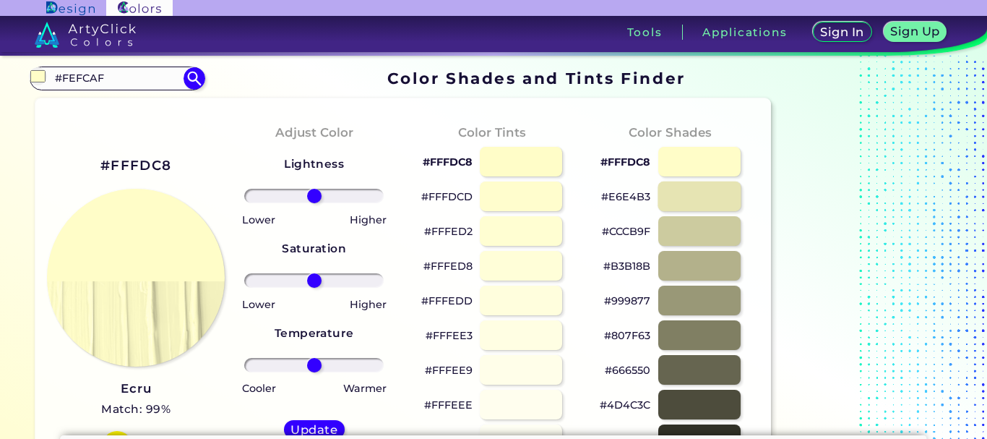
click at [712, 193] on div at bounding box center [699, 196] width 83 height 30
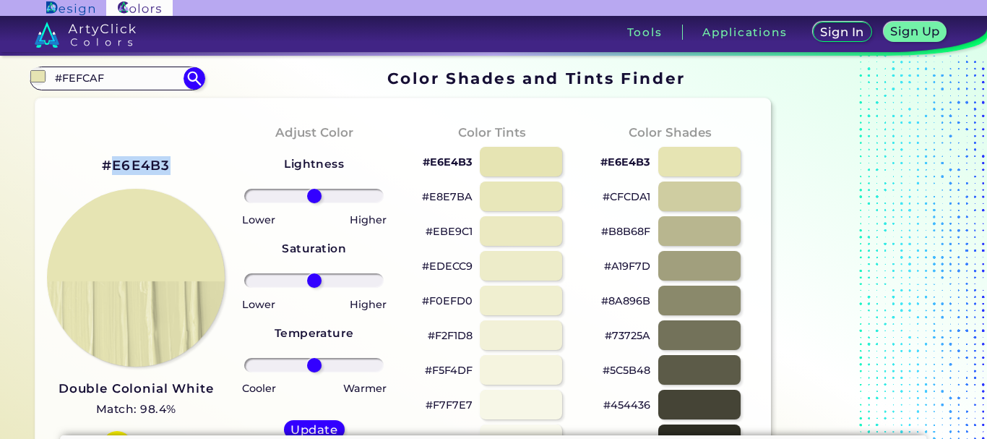
drag, startPoint x: 184, startPoint y: 166, endPoint x: 113, endPoint y: 134, distance: 78.3
click at [113, 134] on div "#E6E4B3 Double Colonial White Match: 98.4% Hue" at bounding box center [136, 306] width 178 height 393
click at [526, 236] on div at bounding box center [520, 231] width 83 height 30
type input "#ebe9c1"
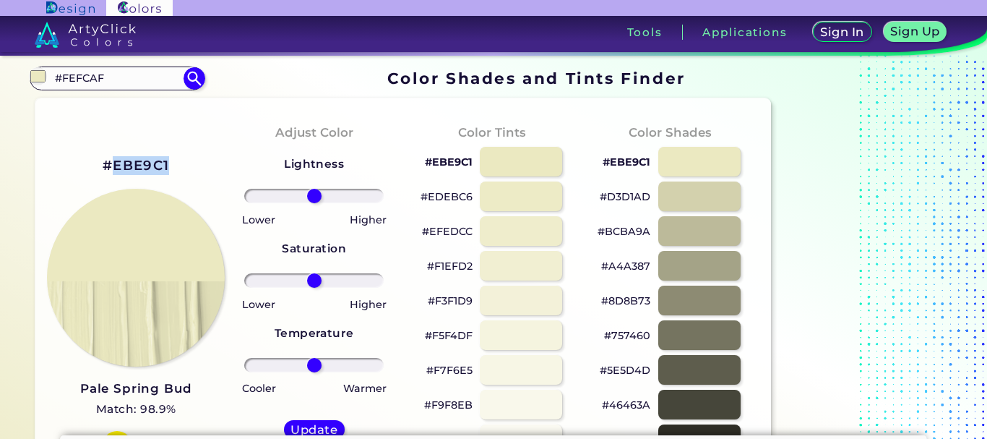
drag, startPoint x: 171, startPoint y: 167, endPoint x: 117, endPoint y: 143, distance: 58.5
click at [117, 143] on div "#EBE9C1 Pale Spring Bud Match: 98.9% Hue" at bounding box center [136, 306] width 178 height 393
click at [90, 73] on input "#FEFCAF" at bounding box center [117, 79] width 134 height 20
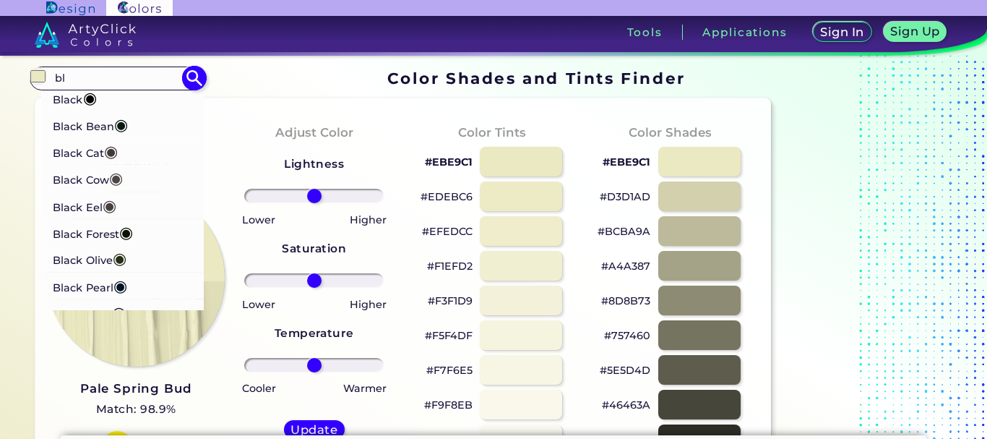
type input "bl"
click at [101, 180] on p "Black Cow ◉" at bounding box center [88, 178] width 70 height 27
type input "#4c4646"
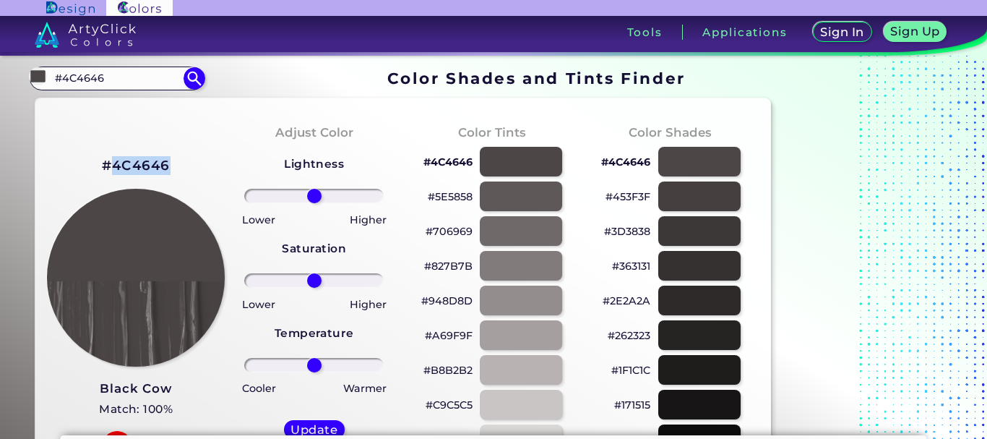
drag, startPoint x: 161, startPoint y: 162, endPoint x: 108, endPoint y: 133, distance: 60.8
click at [108, 133] on div "#4C4646 Black Cow Match: 100% Hue" at bounding box center [136, 306] width 178 height 393
click at [111, 76] on input "#4C4646" at bounding box center [117, 79] width 134 height 20
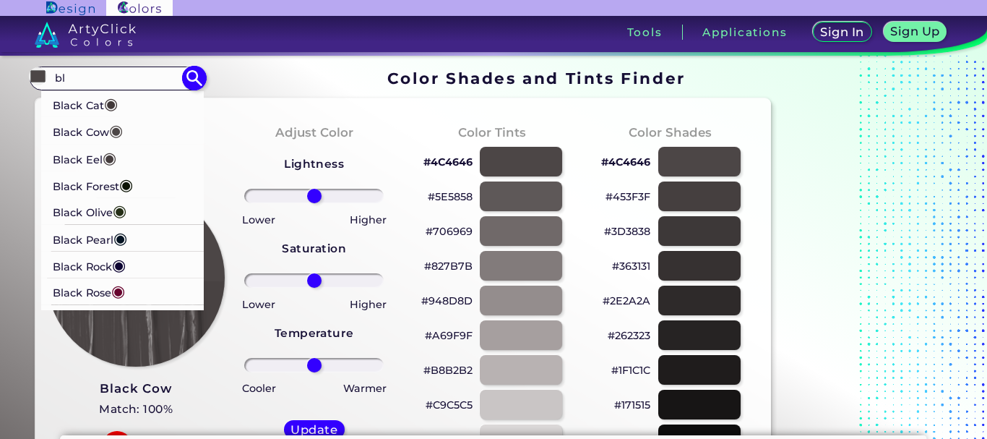
scroll to position [72, 0]
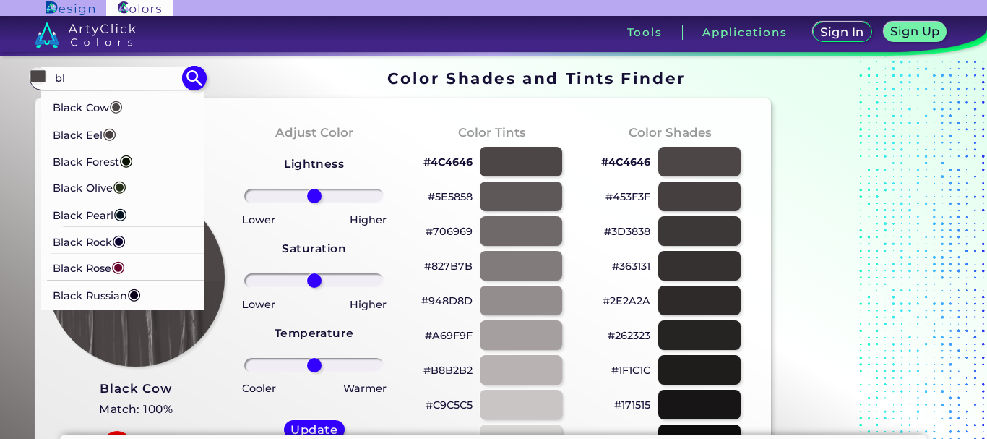
type input "bl"
click at [125, 241] on span "◉" at bounding box center [119, 239] width 14 height 19
type input "#0d0332"
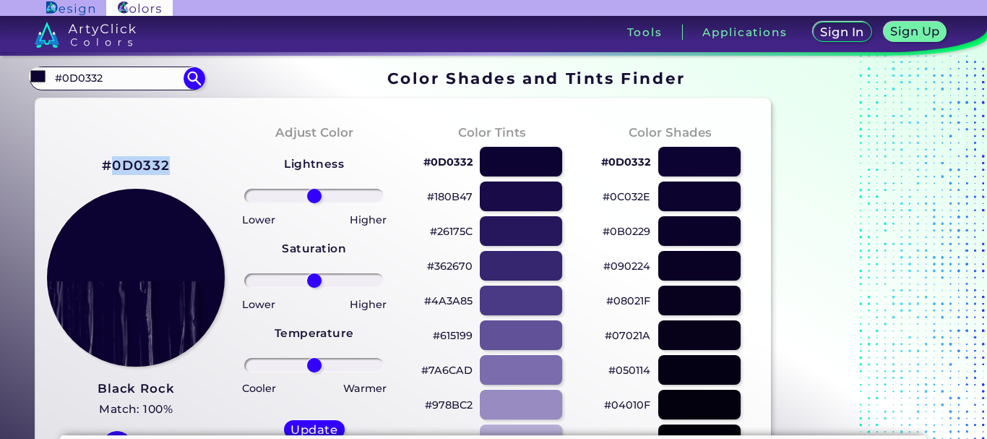
drag, startPoint x: 180, startPoint y: 168, endPoint x: 113, endPoint y: 135, distance: 74.0
click at [113, 135] on div "#0D0332 Black Rock Match: 100% Hue" at bounding box center [136, 306] width 178 height 393
click at [100, 72] on input "#0D0332" at bounding box center [117, 79] width 134 height 20
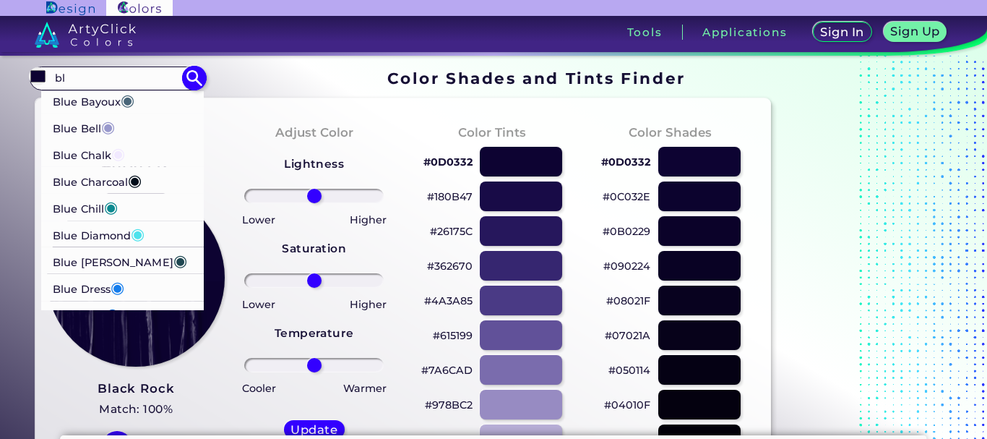
scroll to position [650, 0]
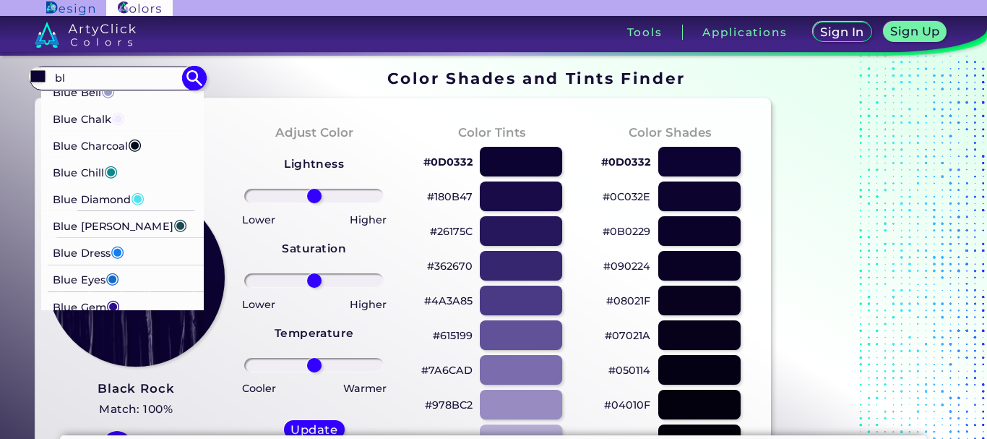
type input "bl"
click at [119, 141] on p "Blue Charcoal ◉" at bounding box center [97, 143] width 89 height 27
type input "#010d1a"
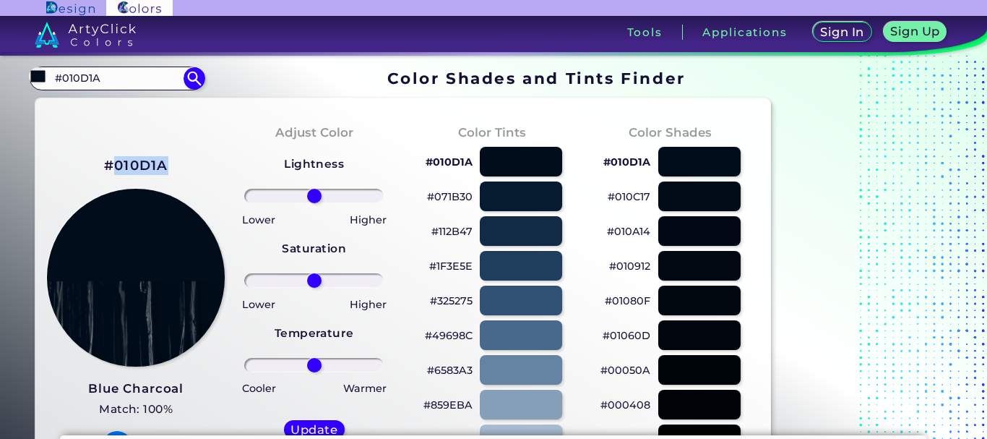
drag, startPoint x: 186, startPoint y: 170, endPoint x: 117, endPoint y: 134, distance: 77.2
click at [117, 134] on div "#010D1A Blue Charcoal Match: 100% Hue" at bounding box center [136, 306] width 178 height 393
click at [106, 64] on section "#010d1a #010D1A Black ◉ Black Bean ◉ Black Cat ◉ Black Cow ◉ Black Eel ◉ Black …" at bounding box center [403, 78] width 747 height 28
drag, startPoint x: 106, startPoint y: 66, endPoint x: 105, endPoint y: 78, distance: 12.3
click at [105, 78] on section "#010d1a #010D1A Black ◉ Black Bean ◉ Black Cat ◉ Black Cow ◉ Black Eel ◉ Black …" at bounding box center [403, 78] width 747 height 28
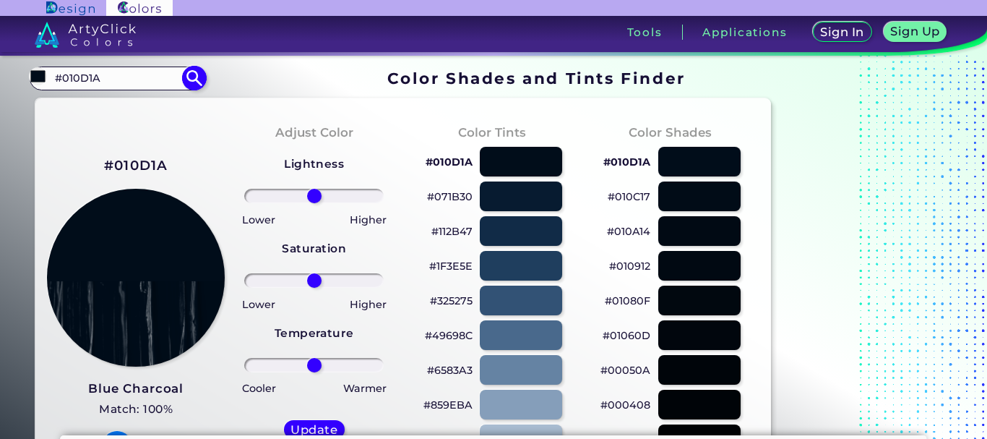
click at [105, 78] on input "#010D1A" at bounding box center [117, 79] width 134 height 20
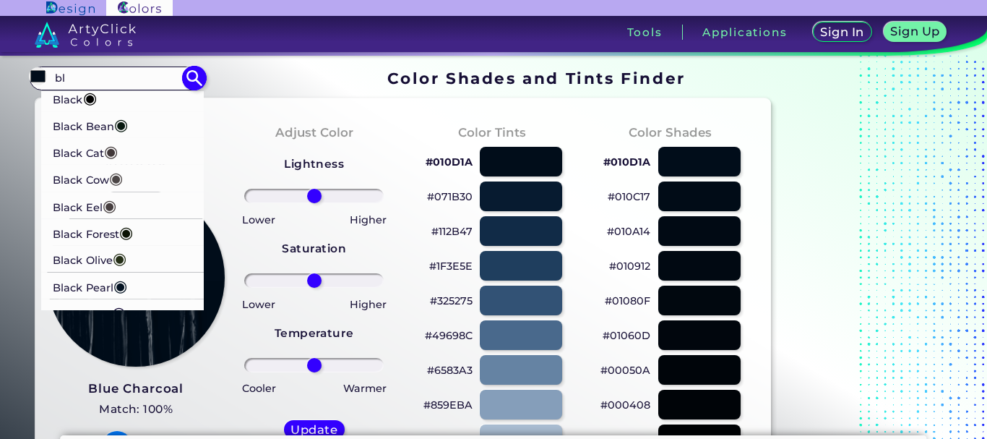
type input "bl"
click at [95, 152] on p "Black Cat ◉" at bounding box center [85, 150] width 65 height 27
type input "#413839"
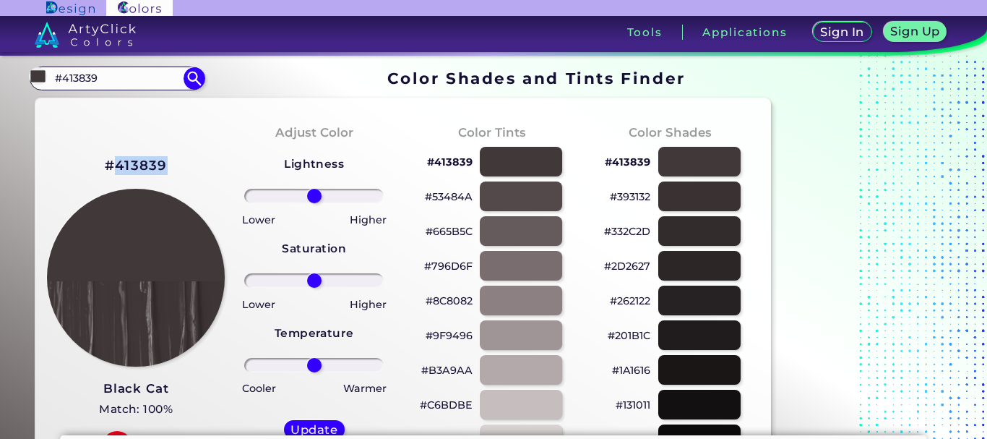
drag, startPoint x: 170, startPoint y: 171, endPoint x: 117, endPoint y: 142, distance: 59.8
click at [117, 142] on div "#413839 Black Cat Match: 100% Hue" at bounding box center [136, 306] width 178 height 393
click at [95, 76] on input "#413839" at bounding box center [117, 79] width 134 height 20
paste input "f2f0c4"
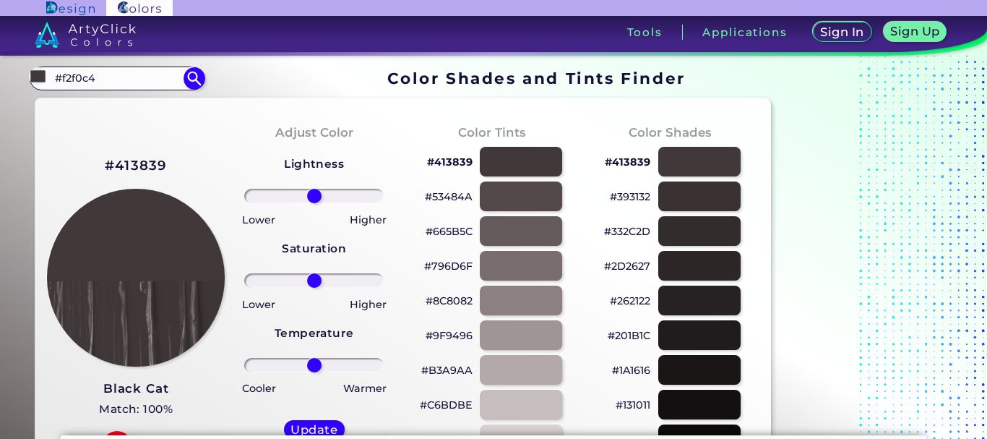
type input "#f2f0c4"
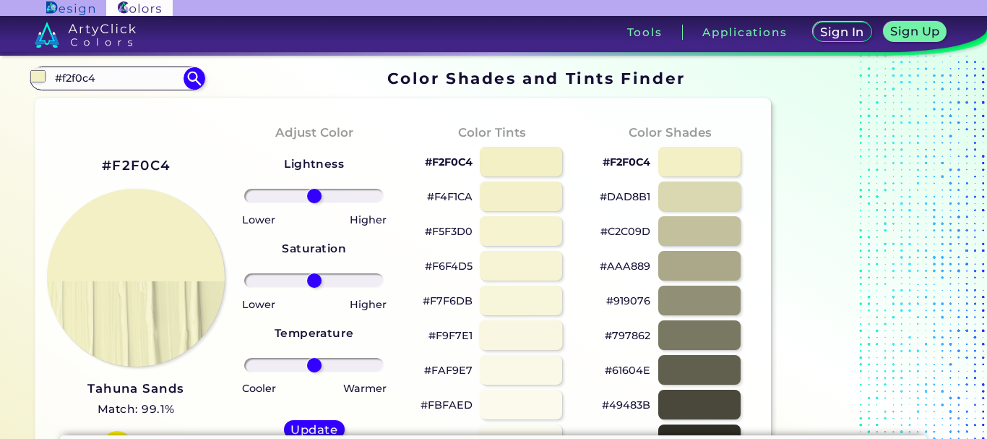
click at [516, 335] on div at bounding box center [520, 335] width 83 height 30
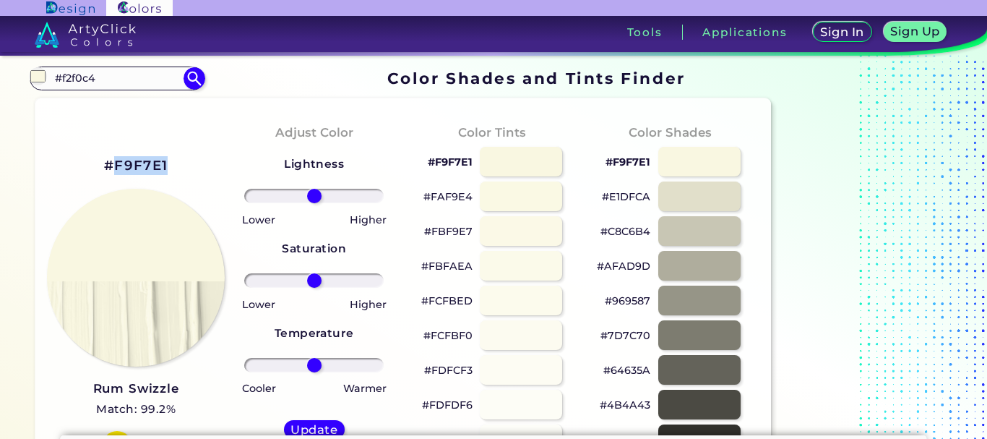
drag, startPoint x: 168, startPoint y: 167, endPoint x: 114, endPoint y: 138, distance: 60.8
click at [114, 138] on div "#F9F7E1 Rum Swizzle Match: 99.2% Hue" at bounding box center [136, 306] width 178 height 393
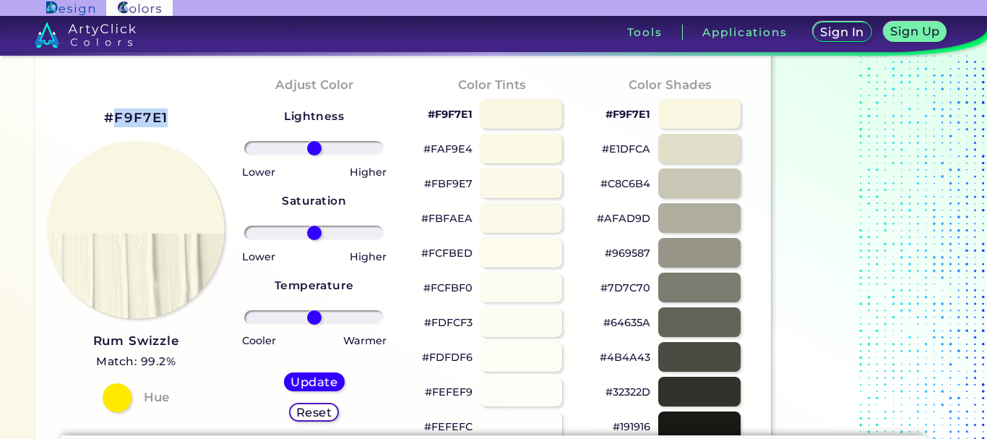
scroll to position [72, 0]
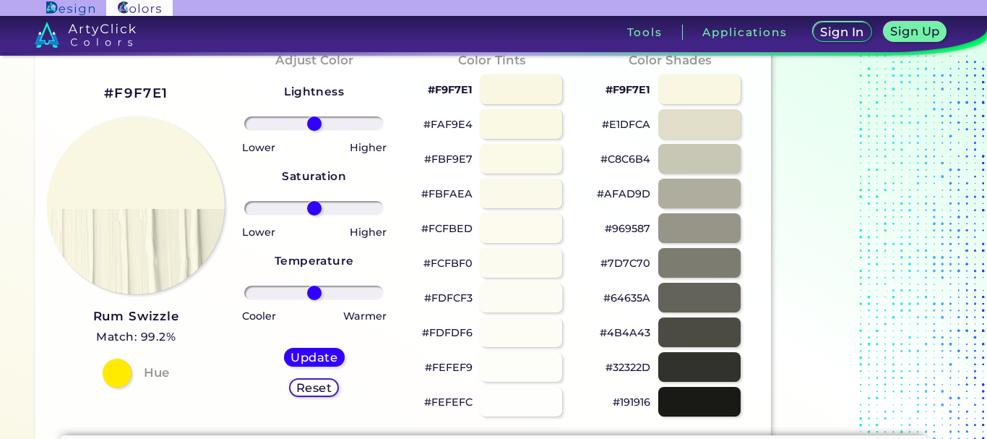
click at [502, 301] on div at bounding box center [520, 298] width 83 height 30
type input "#fdfcf3"
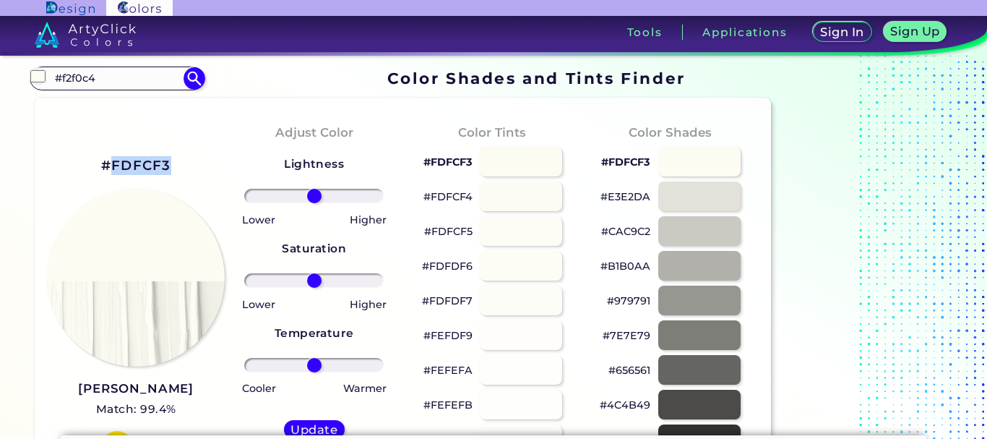
drag, startPoint x: 185, startPoint y: 98, endPoint x: 114, endPoint y: 137, distance: 80.9
click at [114, 137] on div "#FDFCF3 Bianca Match: 99.4% Hue" at bounding box center [136, 306] width 178 height 393
click at [105, 80] on input "#f2f0c4" at bounding box center [117, 79] width 134 height 20
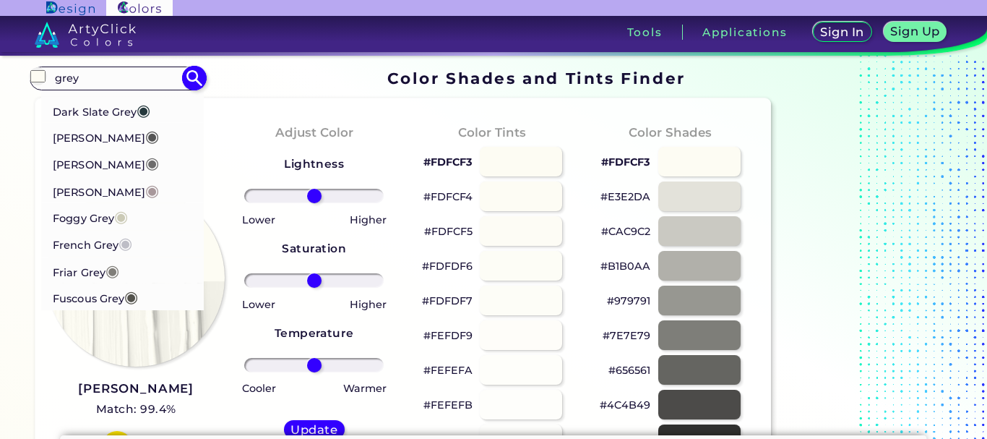
scroll to position [416, 0]
type input "grey"
click at [144, 186] on li "Foggy Grey ◉" at bounding box center [122, 190] width 163 height 27
type input "#cbcab6"
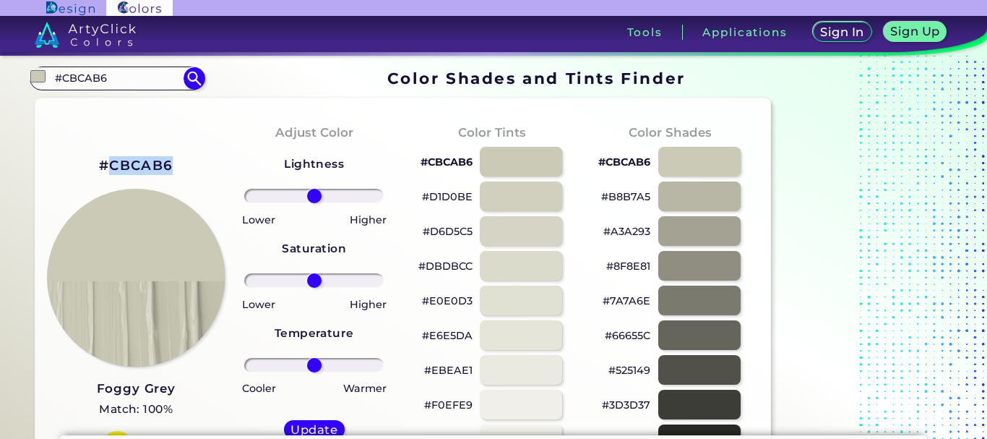
drag, startPoint x: 179, startPoint y: 167, endPoint x: 113, endPoint y: 145, distance: 70.1
click at [113, 145] on div "#CBCAB6 Foggy Grey Match: 100% Hue" at bounding box center [136, 306] width 178 height 393
click at [78, 90] on div "#cbcab6 #CBCAB6 Ash Grey ◉ Battleship Grey ◉ Blue Grey ◉ Bluish Grey ◉ Bright G…" at bounding box center [117, 77] width 175 height 23
click at [80, 75] on input "#CBCAB6" at bounding box center [117, 79] width 134 height 20
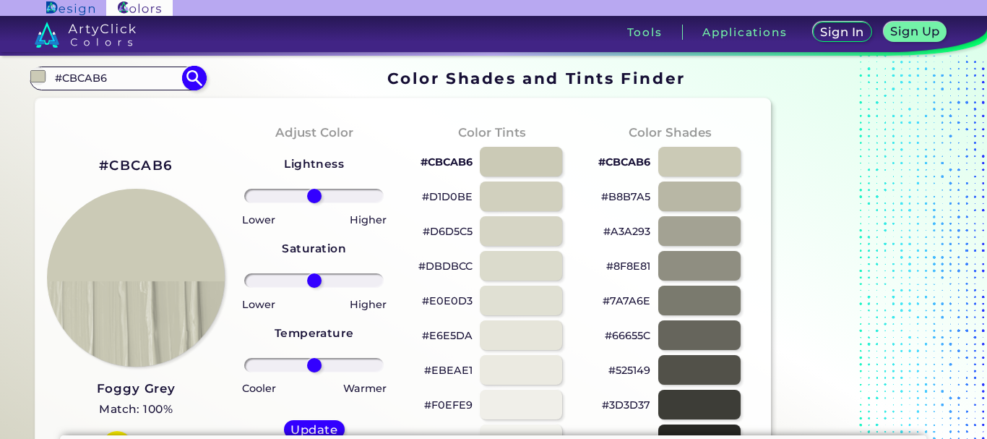
click at [80, 75] on input "#CBCAB6" at bounding box center [117, 79] width 134 height 20
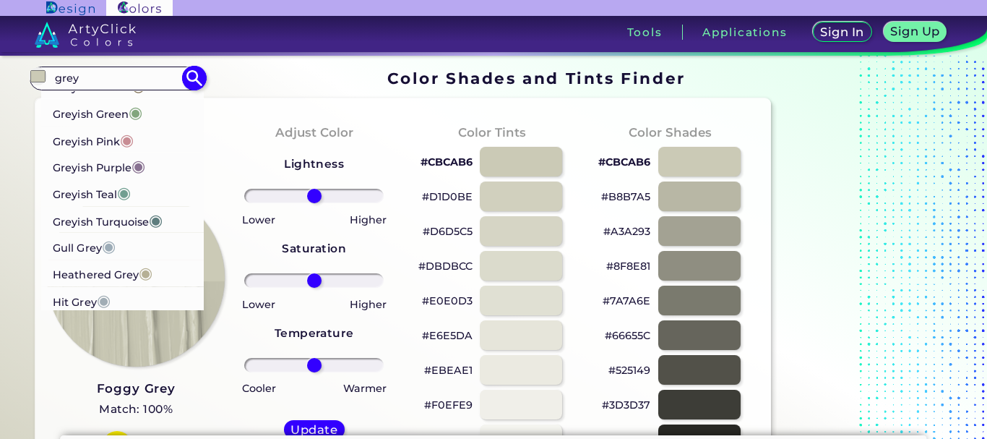
scroll to position [1113, 0]
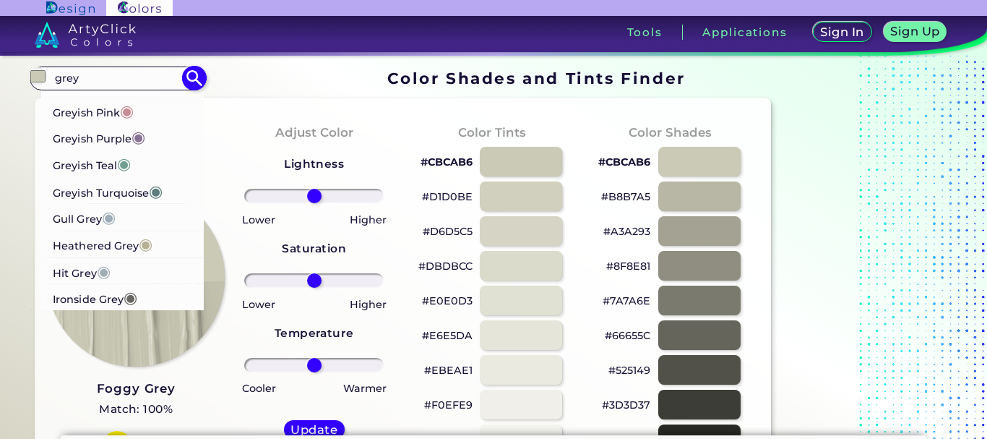
type input "grey"
click at [96, 275] on p "Hit Grey ◉" at bounding box center [82, 270] width 58 height 27
type input "#a1adb5"
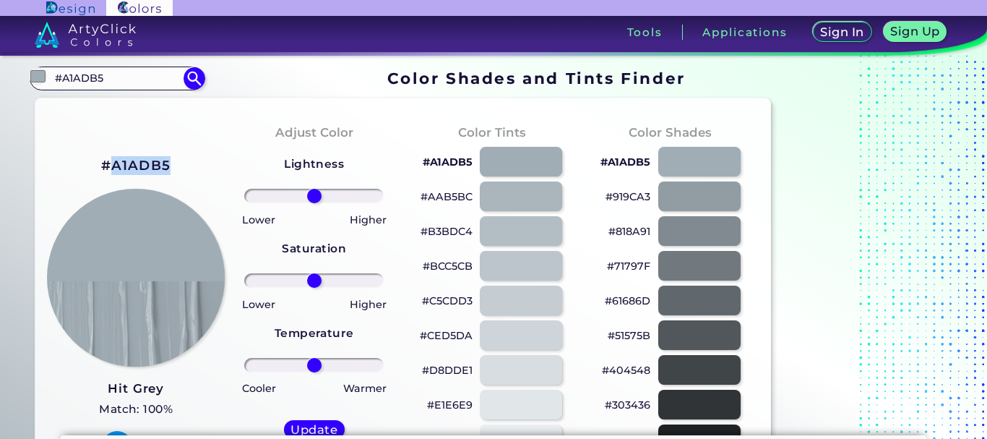
drag, startPoint x: 189, startPoint y: 166, endPoint x: 110, endPoint y: 149, distance: 81.4
click at [110, 149] on div "#A1ADB5 Hit Grey Match: 100% Hue" at bounding box center [136, 306] width 178 height 393
click at [155, 80] on input "#A1ADB5" at bounding box center [117, 79] width 134 height 20
click at [152, 82] on input "#A1ADB5" at bounding box center [117, 79] width 134 height 20
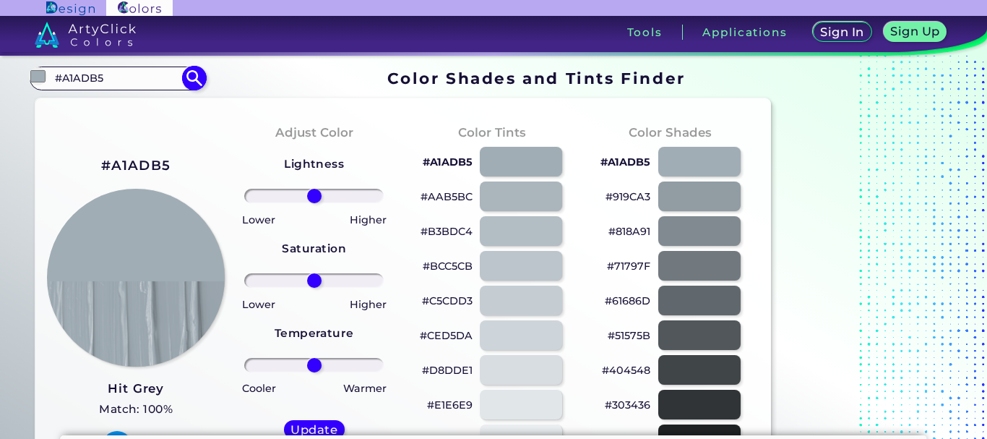
click at [152, 82] on input "#A1ADB5" at bounding box center [117, 79] width 134 height 20
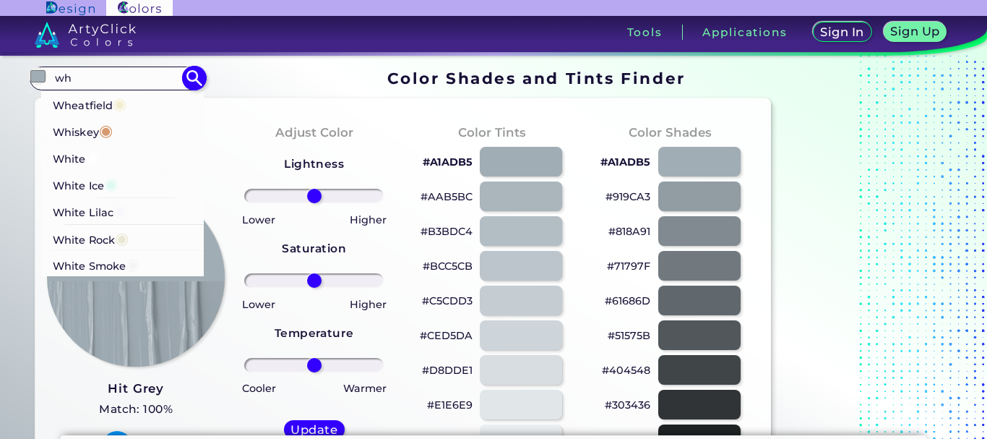
scroll to position [1, 0]
type input "wh"
click at [157, 262] on li "White Smoke ◉" at bounding box center [122, 263] width 163 height 27
type input "#f5f5f5"
type input "#F5F5F5"
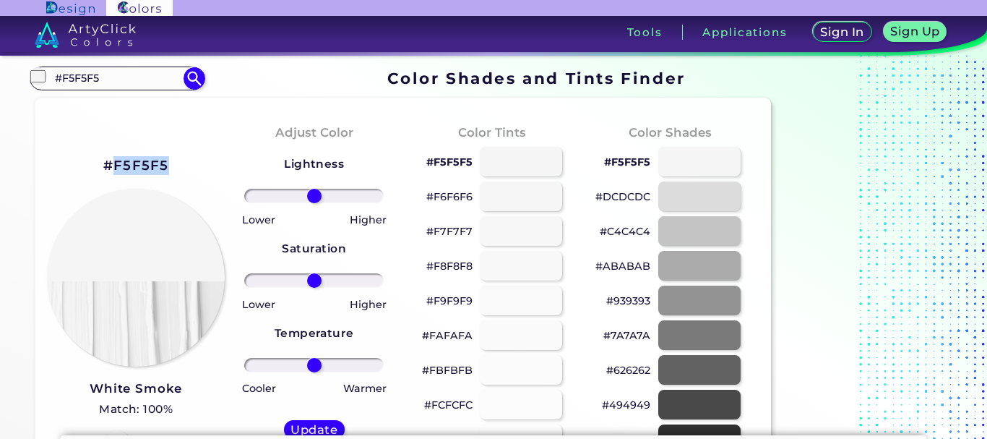
drag, startPoint x: 173, startPoint y: 164, endPoint x: 115, endPoint y: 149, distance: 60.5
click at [115, 149] on div "#F5F5F5 White Smoke Match: 100% Hue" at bounding box center [136, 306] width 178 height 393
